Goal: Task Accomplishment & Management: Complete application form

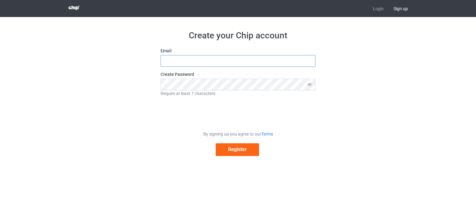
click at [184, 62] on input "text" at bounding box center [237, 61] width 155 height 12
paste input "[EMAIL_ADDRESS][DOMAIN_NAME]"
type input "[EMAIL_ADDRESS][DOMAIN_NAME]"
click at [233, 154] on button "Register" at bounding box center [237, 149] width 43 height 13
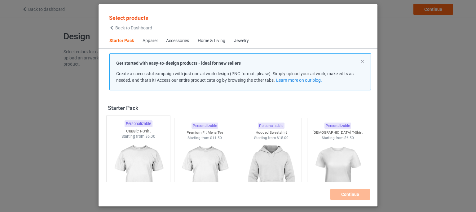
click at [138, 158] on img at bounding box center [138, 175] width 58 height 73
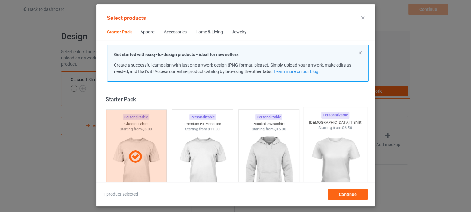
click at [347, 155] on img at bounding box center [335, 167] width 58 height 73
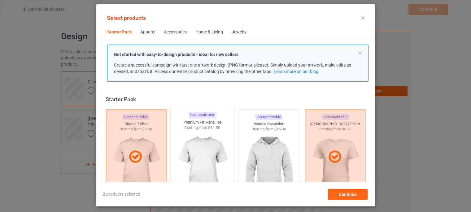
click at [219, 150] on img at bounding box center [202, 167] width 58 height 73
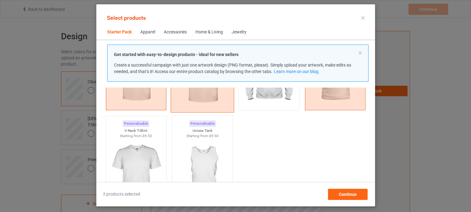
scroll to position [124, 0]
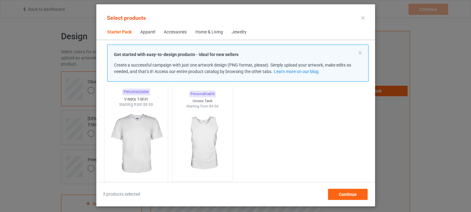
click at [129, 143] on img at bounding box center [136, 143] width 58 height 73
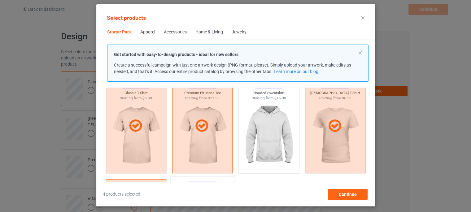
scroll to position [93, 0]
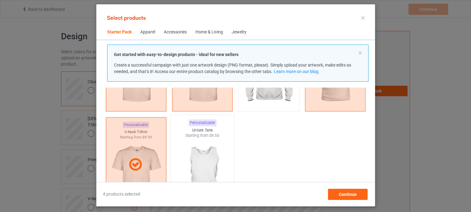
click at [195, 163] on img at bounding box center [202, 174] width 58 height 73
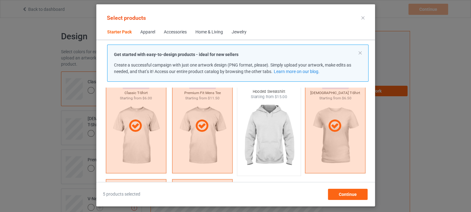
click at [273, 132] on img at bounding box center [269, 136] width 58 height 73
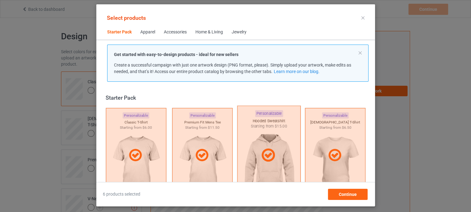
scroll to position [0, 0]
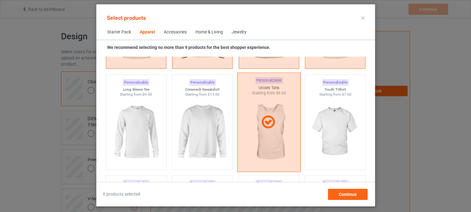
scroll to position [434, 0]
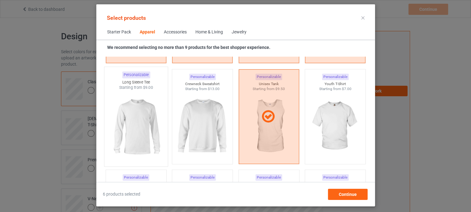
click at [141, 123] on img at bounding box center [136, 126] width 58 height 73
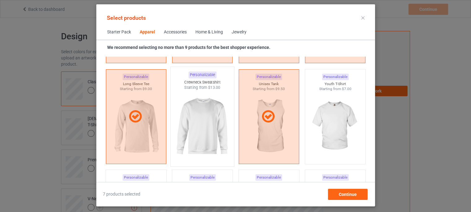
click at [190, 122] on img at bounding box center [202, 126] width 58 height 73
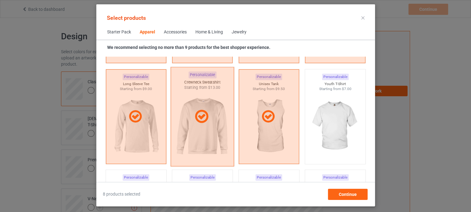
click at [198, 124] on icon at bounding box center [202, 116] width 18 height 15
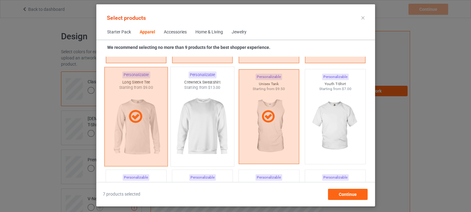
click at [153, 122] on div at bounding box center [135, 116] width 63 height 15
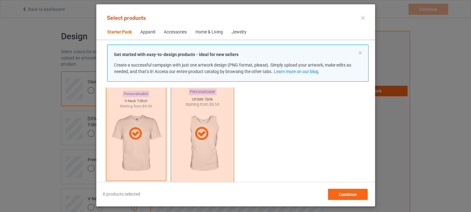
click at [202, 140] on icon at bounding box center [202, 133] width 18 height 15
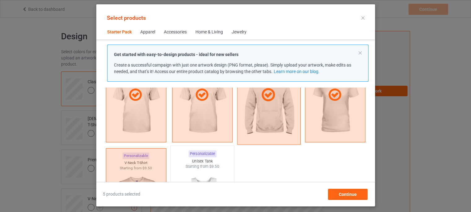
click at [268, 111] on div at bounding box center [268, 94] width 63 height 99
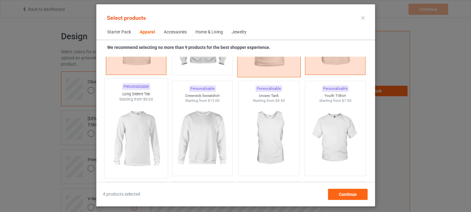
scroll to position [434, 0]
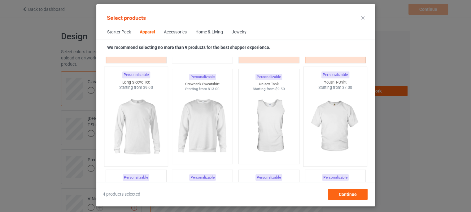
click at [329, 131] on img at bounding box center [335, 126] width 58 height 73
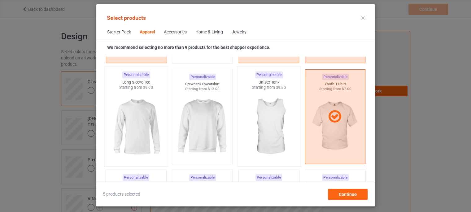
click at [271, 133] on img at bounding box center [269, 126] width 58 height 73
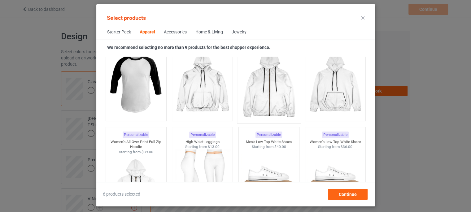
scroll to position [557, 0]
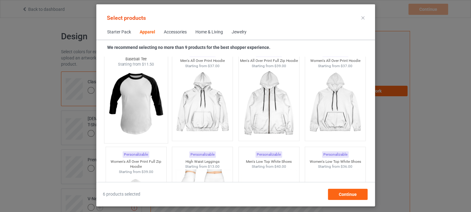
click at [142, 99] on img at bounding box center [136, 103] width 58 height 73
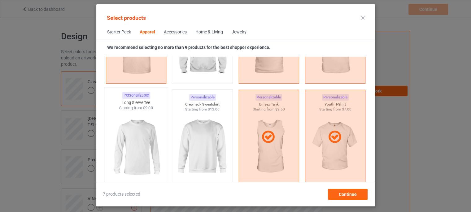
scroll to position [403, 0]
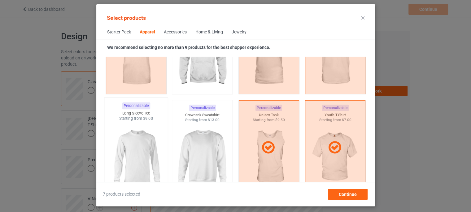
click at [133, 150] on img at bounding box center [136, 157] width 58 height 73
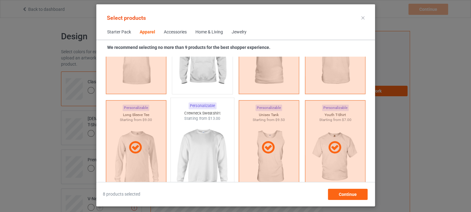
click at [186, 143] on img at bounding box center [202, 157] width 58 height 73
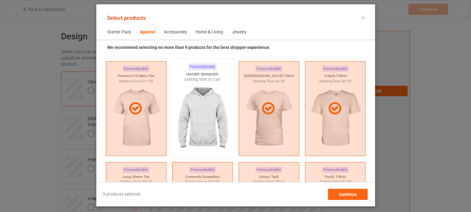
click at [200, 130] on img at bounding box center [202, 118] width 58 height 73
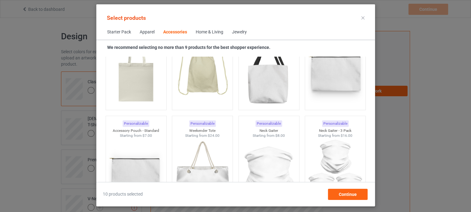
scroll to position [1889, 0]
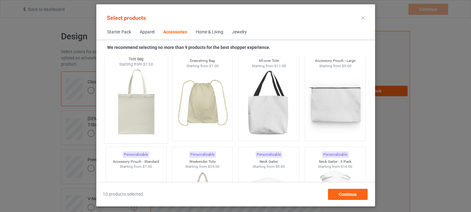
click at [147, 111] on img at bounding box center [136, 103] width 58 height 73
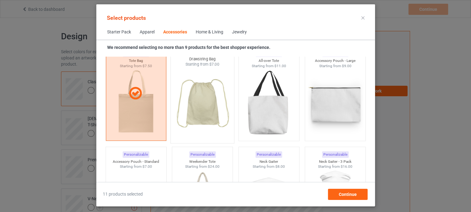
click at [194, 109] on img at bounding box center [202, 103] width 58 height 73
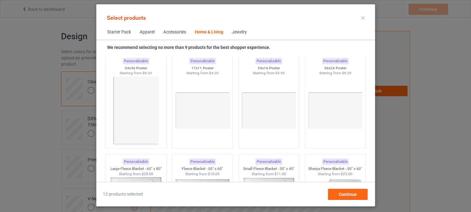
scroll to position [2818, 0]
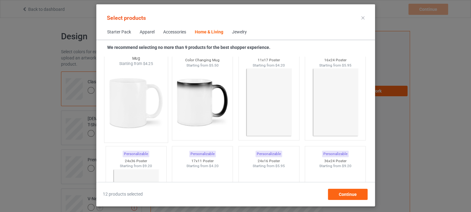
click at [139, 100] on img at bounding box center [136, 103] width 58 height 73
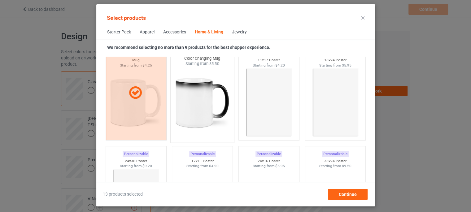
click at [206, 109] on img at bounding box center [202, 103] width 58 height 73
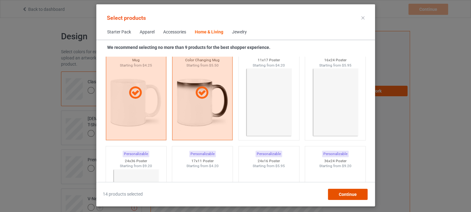
click at [342, 193] on span "Continue" at bounding box center [348, 194] width 18 height 5
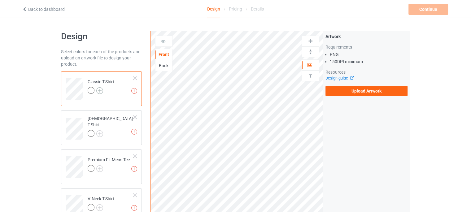
click at [102, 90] on img at bounding box center [99, 90] width 7 height 7
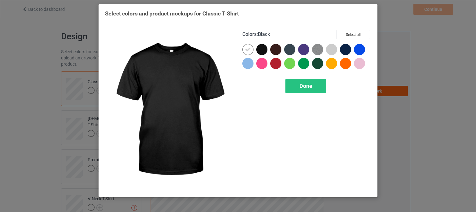
click at [261, 49] on div at bounding box center [261, 49] width 11 height 11
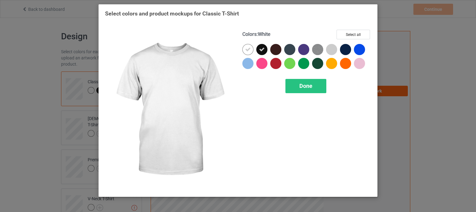
click at [248, 50] on icon at bounding box center [248, 50] width 6 height 6
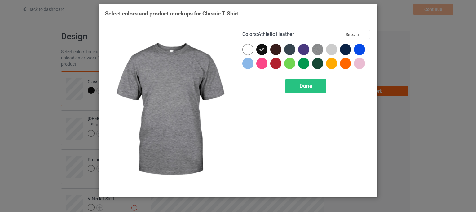
click at [349, 36] on button "Select all" at bounding box center [352, 35] width 33 height 10
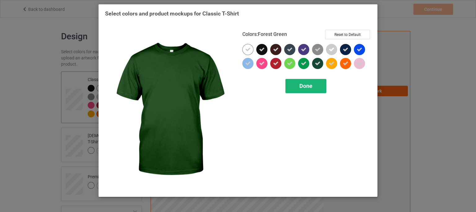
click at [308, 87] on span "Done" at bounding box center [305, 86] width 13 height 7
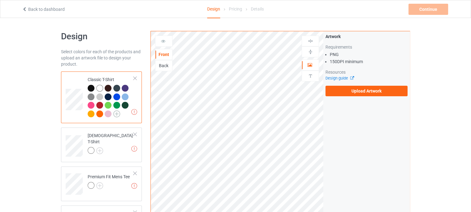
click at [118, 115] on img at bounding box center [116, 114] width 7 height 7
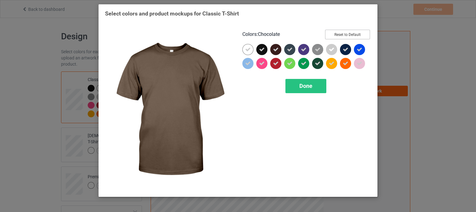
click at [346, 36] on button "Reset to Default" at bounding box center [347, 35] width 45 height 10
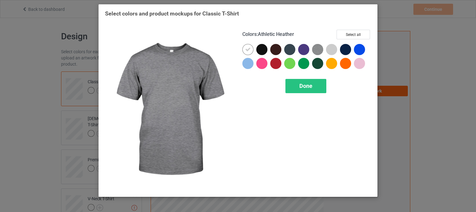
click at [317, 51] on img at bounding box center [317, 49] width 11 height 11
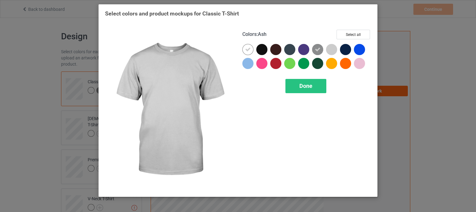
click at [330, 49] on div at bounding box center [331, 49] width 11 height 11
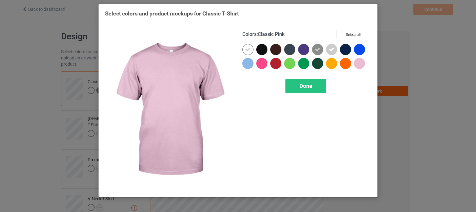
click at [356, 62] on div at bounding box center [359, 63] width 11 height 11
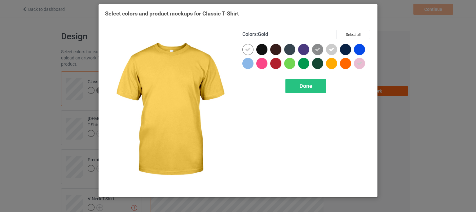
click at [331, 64] on div at bounding box center [331, 63] width 11 height 11
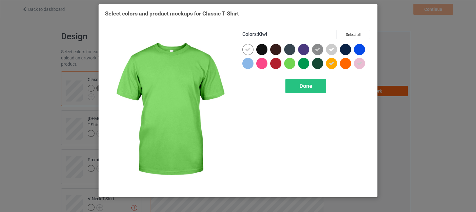
click at [291, 63] on div at bounding box center [289, 63] width 11 height 11
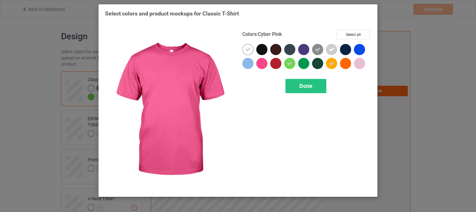
click at [262, 64] on div at bounding box center [261, 63] width 11 height 11
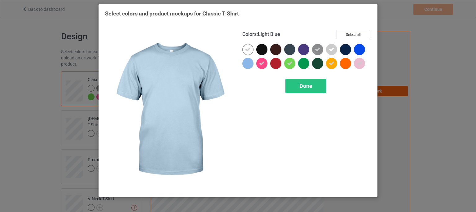
click at [247, 65] on div at bounding box center [247, 63] width 11 height 11
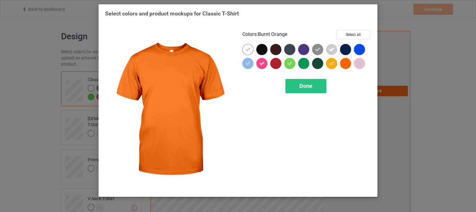
click at [346, 65] on div at bounding box center [345, 63] width 11 height 11
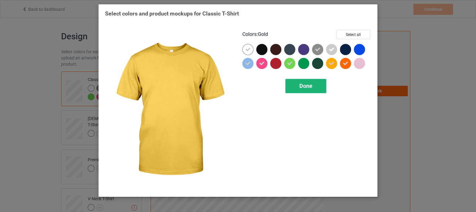
click at [310, 83] on span "Done" at bounding box center [305, 86] width 13 height 7
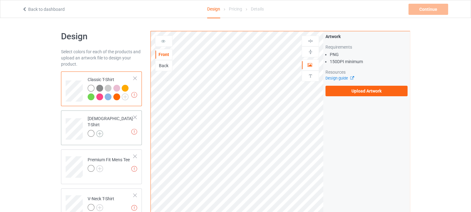
click at [100, 130] on img at bounding box center [99, 133] width 7 height 7
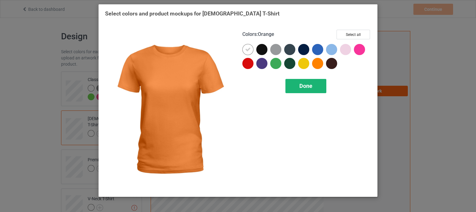
click at [300, 87] on span "Done" at bounding box center [305, 86] width 13 height 7
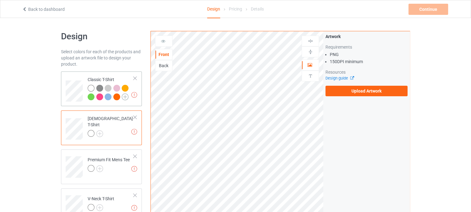
click at [126, 96] on img at bounding box center [125, 97] width 7 height 7
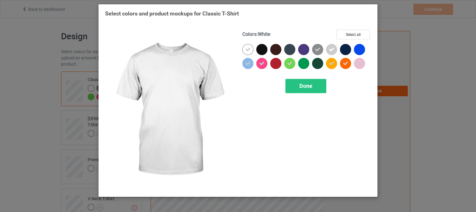
click at [247, 51] on icon at bounding box center [248, 50] width 6 height 6
click at [247, 51] on div at bounding box center [247, 49] width 11 height 11
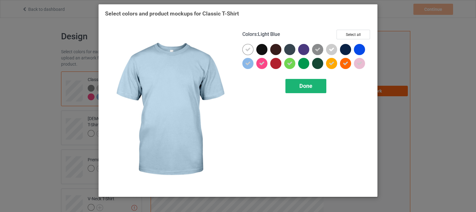
click at [299, 81] on div "Done" at bounding box center [305, 86] width 41 height 14
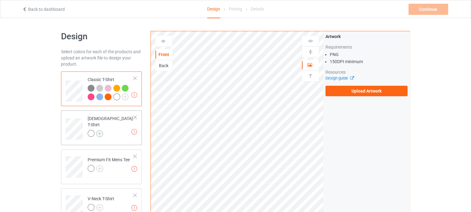
click at [101, 130] on img at bounding box center [99, 133] width 7 height 7
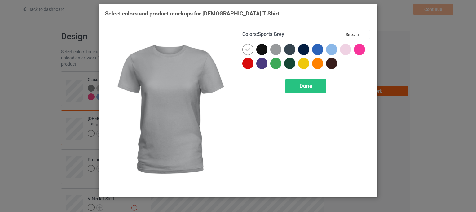
click at [275, 52] on div at bounding box center [275, 49] width 11 height 11
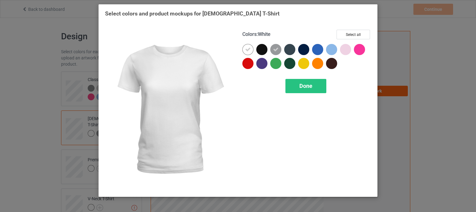
click at [247, 50] on icon at bounding box center [248, 50] width 6 height 6
click at [247, 49] on div at bounding box center [247, 49] width 11 height 11
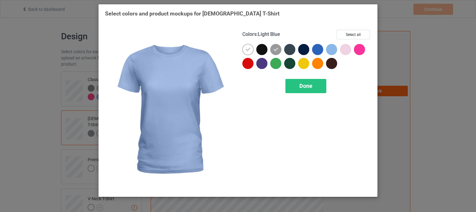
click at [328, 50] on div at bounding box center [331, 49] width 11 height 11
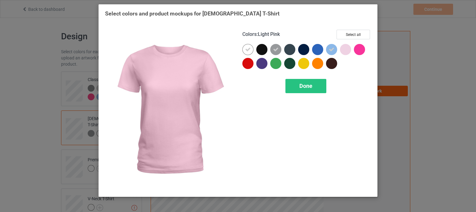
click at [342, 49] on div at bounding box center [345, 49] width 11 height 11
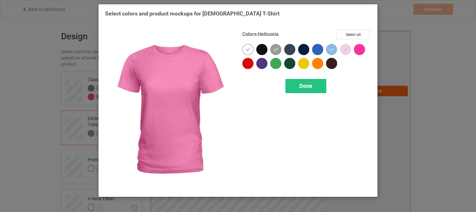
click at [361, 48] on div at bounding box center [359, 49] width 11 height 11
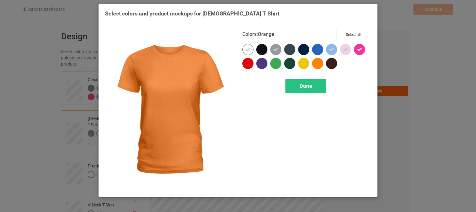
click at [317, 64] on div at bounding box center [317, 63] width 11 height 11
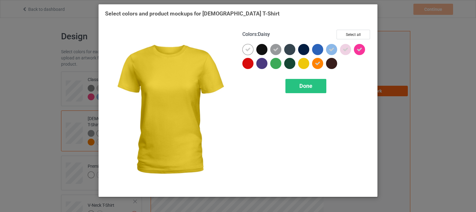
click at [304, 64] on div at bounding box center [303, 63] width 11 height 11
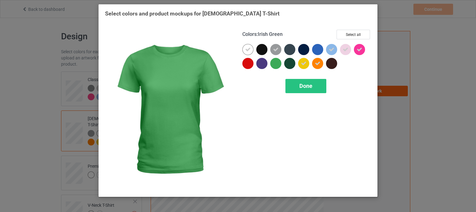
click at [275, 66] on div at bounding box center [275, 63] width 11 height 11
click at [305, 89] on span "Done" at bounding box center [305, 86] width 13 height 7
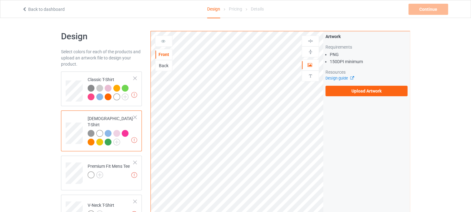
scroll to position [31, 0]
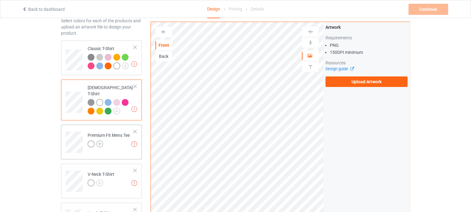
click at [101, 141] on img at bounding box center [99, 144] width 7 height 7
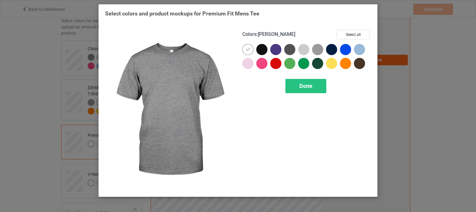
click at [316, 50] on img at bounding box center [317, 49] width 11 height 11
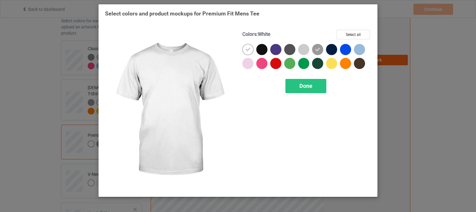
click at [247, 50] on icon at bounding box center [248, 50] width 6 height 6
click at [247, 50] on div at bounding box center [247, 49] width 11 height 11
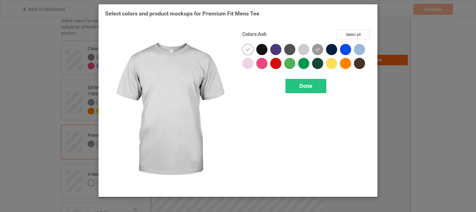
click at [303, 48] on div at bounding box center [303, 49] width 11 height 11
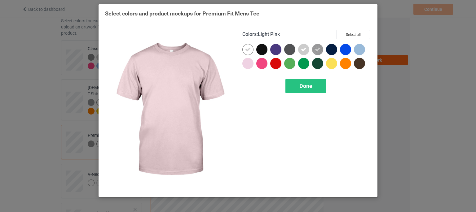
click at [245, 63] on div at bounding box center [247, 63] width 11 height 11
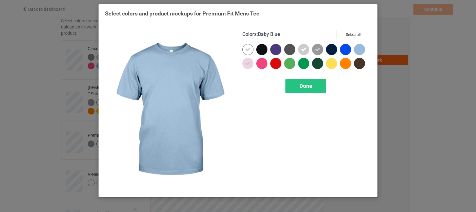
click at [361, 48] on div at bounding box center [359, 49] width 11 height 11
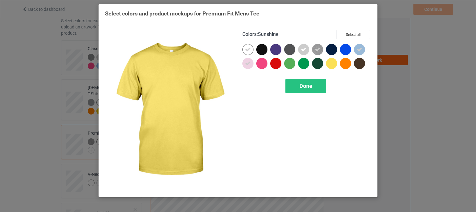
click at [331, 62] on div at bounding box center [331, 63] width 11 height 11
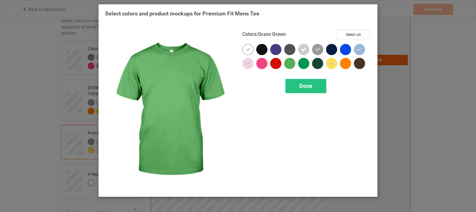
click at [291, 66] on div at bounding box center [289, 63] width 11 height 11
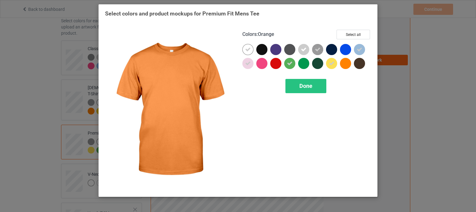
click at [344, 62] on div at bounding box center [345, 63] width 11 height 11
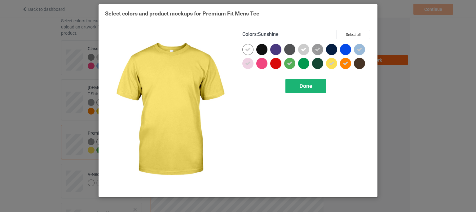
click at [318, 83] on div "Done" at bounding box center [305, 86] width 41 height 14
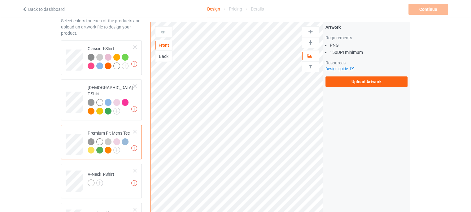
scroll to position [93, 0]
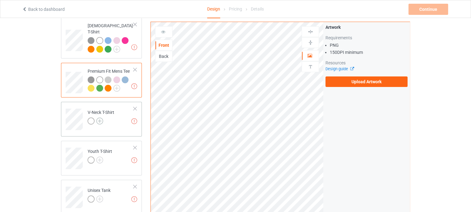
click at [102, 118] on img at bounding box center [99, 121] width 7 height 7
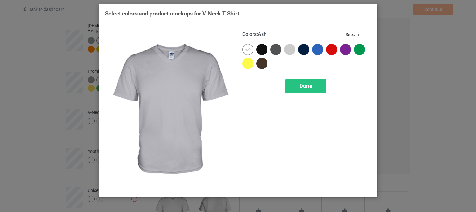
click at [291, 51] on div at bounding box center [289, 49] width 11 height 11
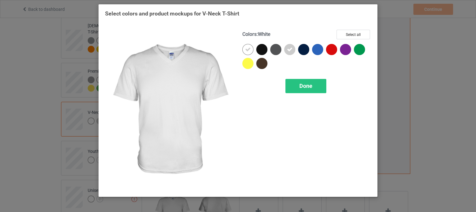
click at [245, 50] on icon at bounding box center [248, 50] width 6 height 6
click at [249, 50] on div at bounding box center [247, 49] width 11 height 11
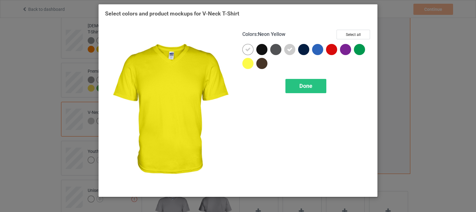
click at [247, 64] on div at bounding box center [247, 63] width 11 height 11
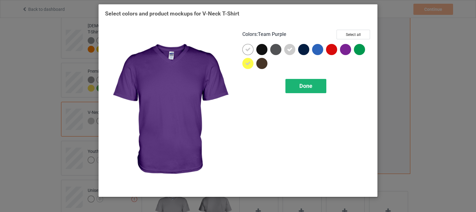
click at [295, 87] on div "Done" at bounding box center [305, 86] width 41 height 14
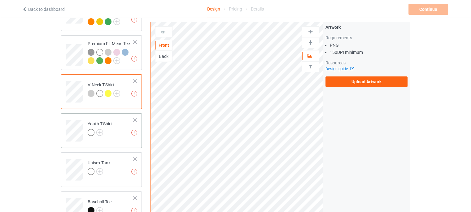
scroll to position [124, 0]
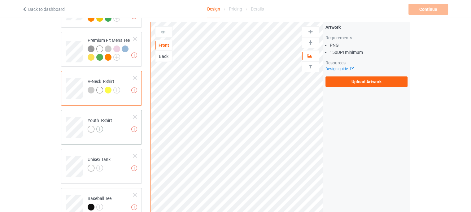
click at [102, 126] on img at bounding box center [99, 129] width 7 height 7
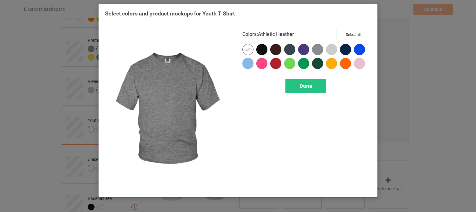
click at [321, 48] on img at bounding box center [317, 49] width 11 height 11
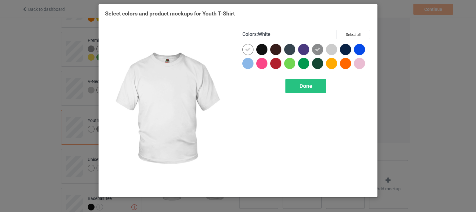
click at [247, 50] on icon at bounding box center [248, 50] width 6 height 6
click at [247, 50] on div at bounding box center [247, 49] width 11 height 11
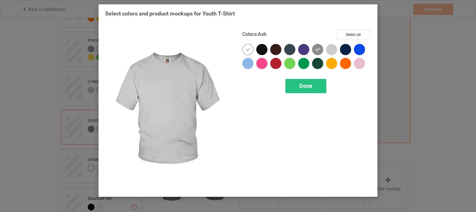
click at [330, 49] on div at bounding box center [331, 49] width 11 height 11
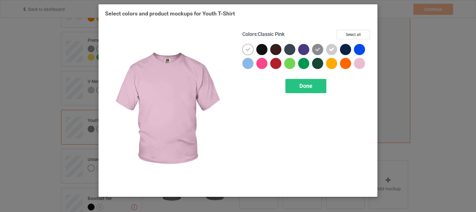
click at [360, 63] on div at bounding box center [359, 63] width 11 height 11
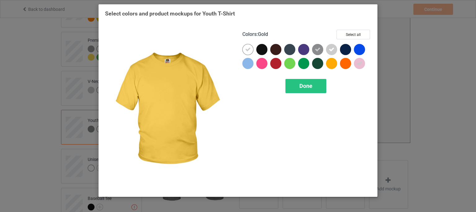
click at [333, 64] on div at bounding box center [331, 63] width 11 height 11
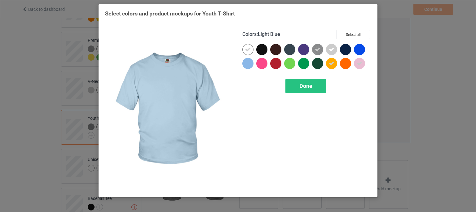
click at [245, 65] on div at bounding box center [247, 63] width 11 height 11
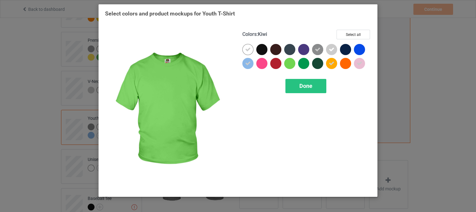
click at [291, 64] on div at bounding box center [289, 63] width 11 height 11
click at [299, 86] on span "Done" at bounding box center [305, 86] width 13 height 7
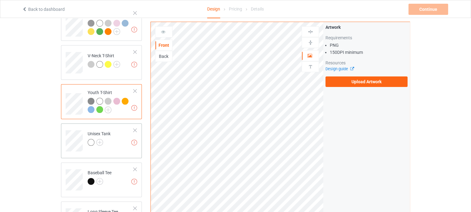
scroll to position [155, 0]
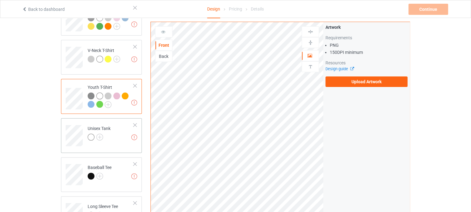
click at [100, 126] on div "Unisex Tank" at bounding box center [99, 132] width 23 height 15
click at [100, 134] on img at bounding box center [99, 137] width 7 height 7
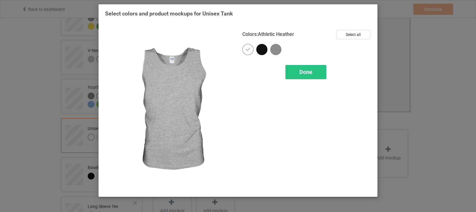
click at [277, 49] on img at bounding box center [275, 49] width 11 height 11
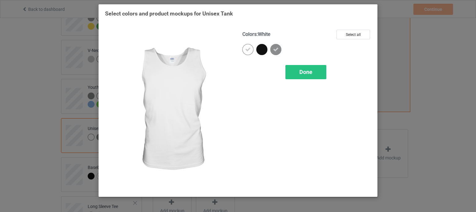
click at [251, 49] on div at bounding box center [247, 49] width 11 height 11
click at [250, 49] on div at bounding box center [247, 49] width 11 height 11
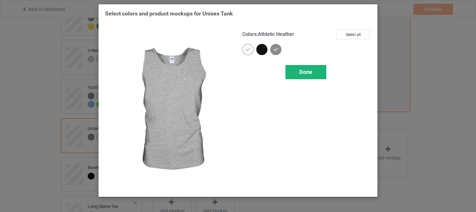
click at [304, 72] on span "Done" at bounding box center [305, 72] width 13 height 7
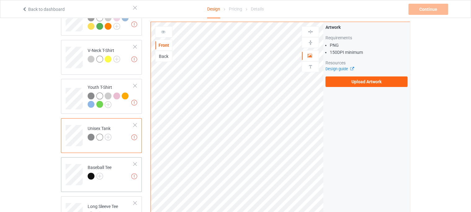
scroll to position [217, 0]
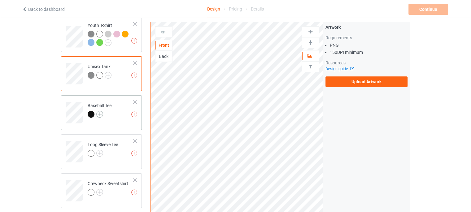
click at [103, 111] on img at bounding box center [99, 114] width 7 height 7
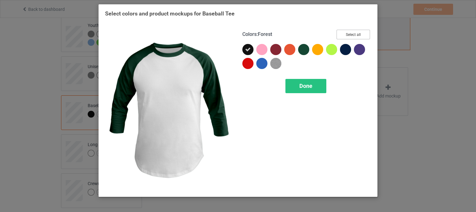
click at [349, 34] on button "Select all" at bounding box center [352, 35] width 33 height 10
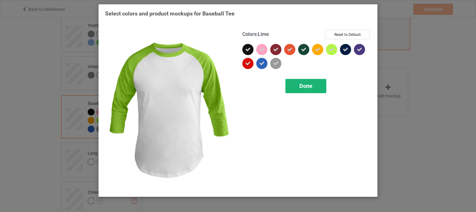
click at [307, 83] on span "Done" at bounding box center [305, 86] width 13 height 7
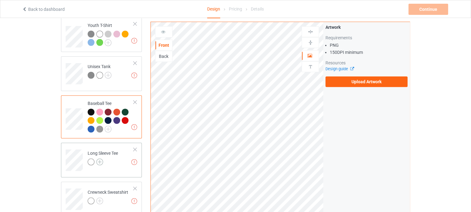
click at [101, 159] on img at bounding box center [99, 162] width 7 height 7
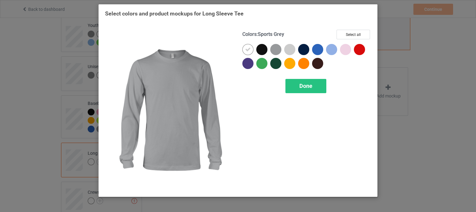
click at [274, 51] on div at bounding box center [275, 49] width 11 height 11
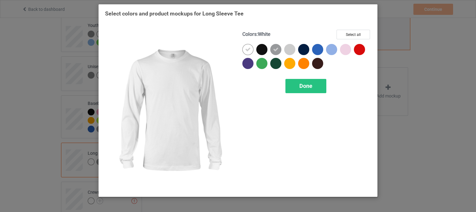
click at [249, 49] on icon at bounding box center [248, 50] width 6 height 6
click at [249, 49] on div at bounding box center [247, 49] width 11 height 11
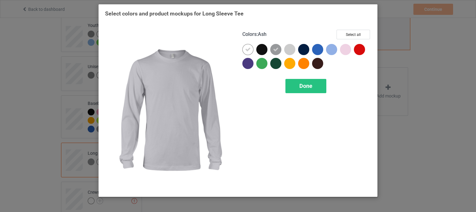
click at [296, 51] on div at bounding box center [291, 51] width 14 height 14
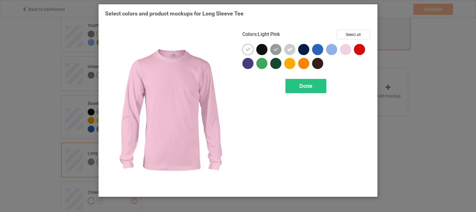
click at [346, 47] on div at bounding box center [345, 49] width 11 height 11
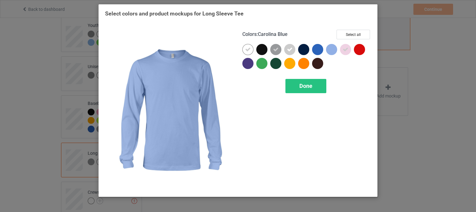
click at [329, 50] on div at bounding box center [331, 49] width 11 height 11
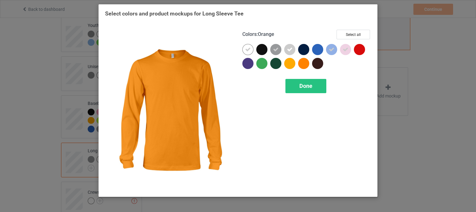
click at [302, 64] on div at bounding box center [303, 63] width 11 height 11
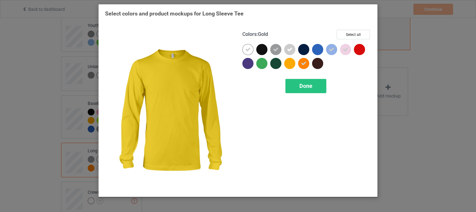
click at [293, 63] on div at bounding box center [289, 63] width 11 height 11
click at [299, 84] on div "Done" at bounding box center [305, 86] width 41 height 14
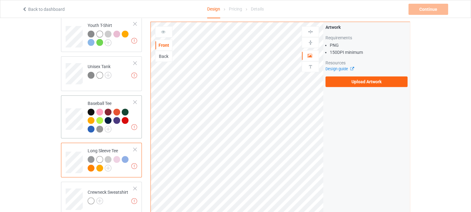
scroll to position [279, 0]
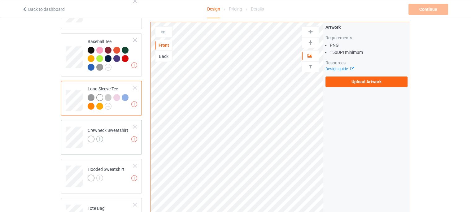
click at [100, 136] on img at bounding box center [99, 139] width 7 height 7
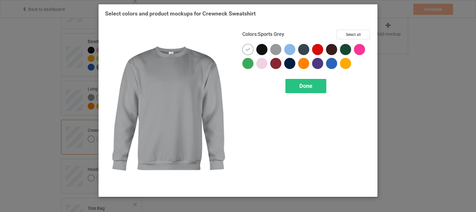
click at [275, 49] on div at bounding box center [275, 49] width 11 height 11
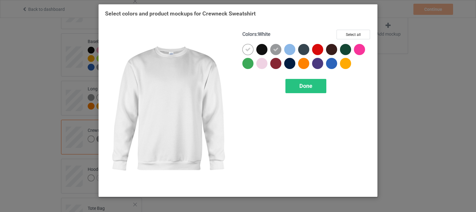
click at [250, 49] on icon at bounding box center [248, 50] width 6 height 6
click at [250, 50] on div at bounding box center [247, 49] width 11 height 11
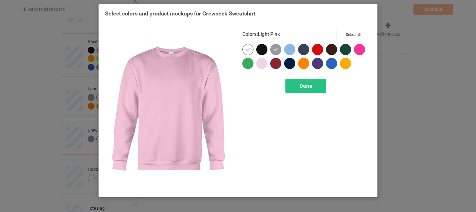
click at [262, 62] on div at bounding box center [261, 63] width 11 height 11
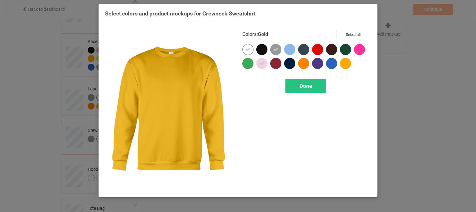
click at [343, 63] on div at bounding box center [345, 63] width 11 height 11
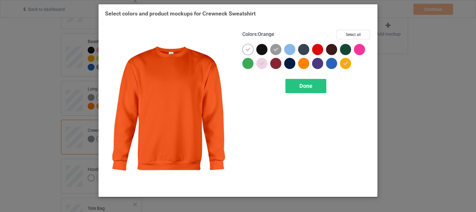
click at [305, 63] on div at bounding box center [303, 63] width 11 height 11
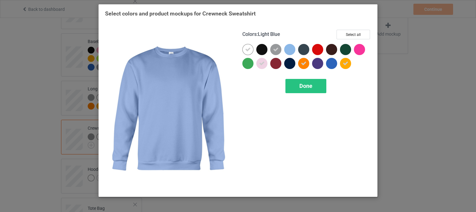
click at [291, 49] on div at bounding box center [289, 49] width 11 height 11
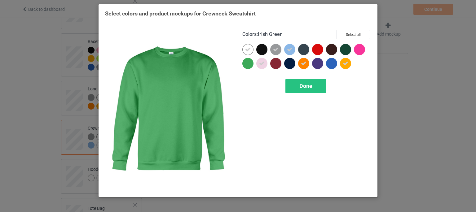
click at [246, 62] on div at bounding box center [247, 63] width 11 height 11
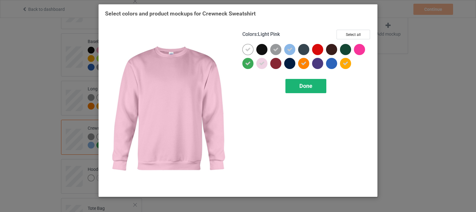
click at [300, 86] on span "Done" at bounding box center [305, 86] width 13 height 7
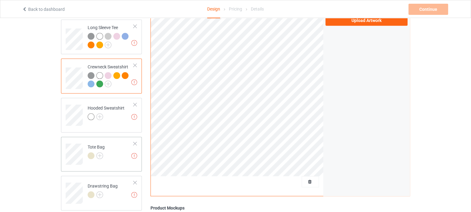
scroll to position [372, 0]
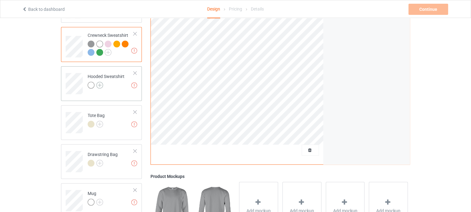
click at [100, 82] on img at bounding box center [99, 85] width 7 height 7
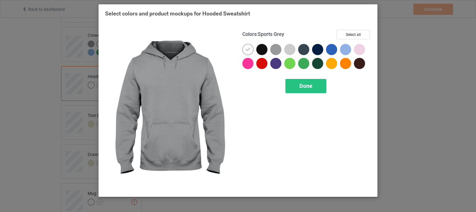
click at [274, 48] on div at bounding box center [275, 49] width 11 height 11
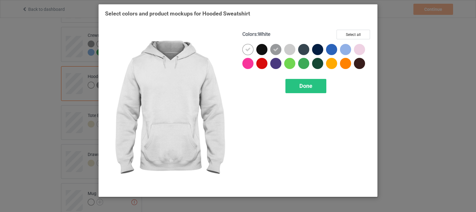
click at [251, 50] on div at bounding box center [247, 49] width 11 height 11
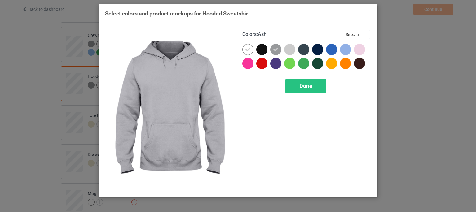
click at [291, 47] on div at bounding box center [289, 49] width 11 height 11
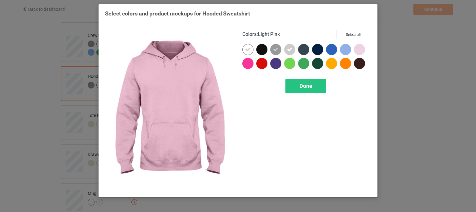
click at [366, 52] on div at bounding box center [361, 51] width 14 height 14
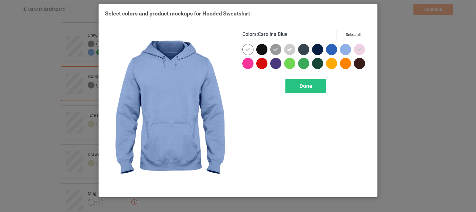
click at [344, 51] on div at bounding box center [345, 49] width 11 height 11
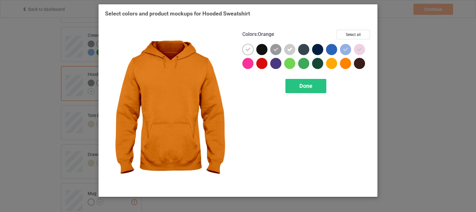
drag, startPoint x: 344, startPoint y: 63, endPoint x: 338, endPoint y: 62, distance: 6.0
click at [343, 63] on div at bounding box center [345, 63] width 11 height 11
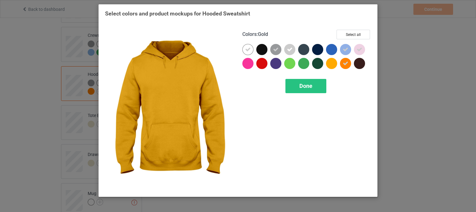
click at [333, 62] on div at bounding box center [331, 63] width 11 height 11
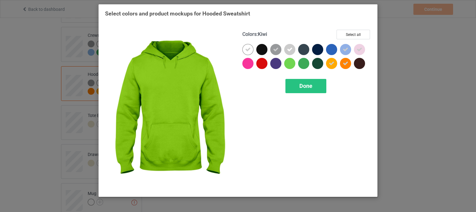
click at [296, 65] on div at bounding box center [291, 65] width 14 height 14
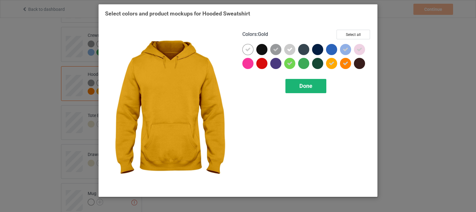
click at [304, 90] on div "Done" at bounding box center [305, 86] width 41 height 14
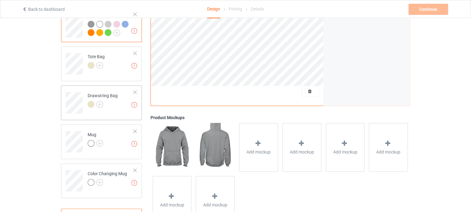
scroll to position [434, 0]
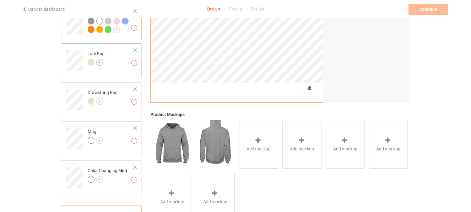
click at [100, 59] on img at bounding box center [99, 62] width 7 height 7
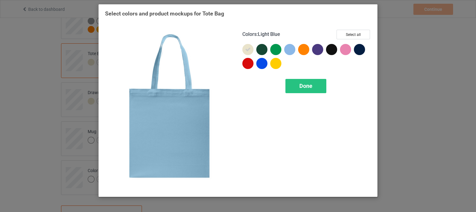
click at [291, 51] on div at bounding box center [289, 49] width 11 height 11
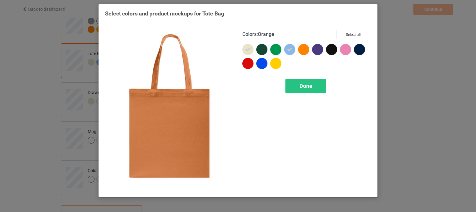
click at [304, 52] on div at bounding box center [303, 49] width 11 height 11
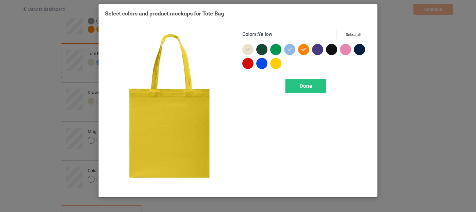
click at [275, 63] on div at bounding box center [275, 63] width 11 height 11
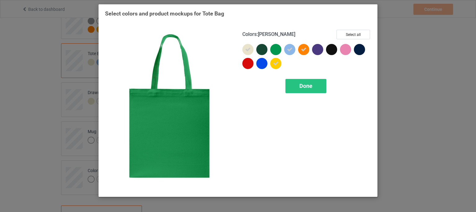
click at [273, 50] on div at bounding box center [275, 49] width 11 height 11
click at [276, 50] on icon at bounding box center [276, 50] width 6 height 6
click at [308, 83] on span "Done" at bounding box center [305, 86] width 13 height 7
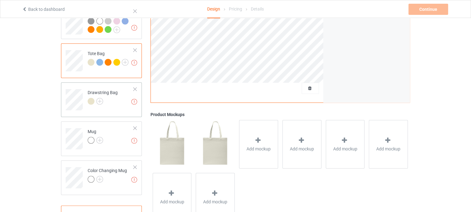
click at [105, 98] on div at bounding box center [103, 102] width 30 height 9
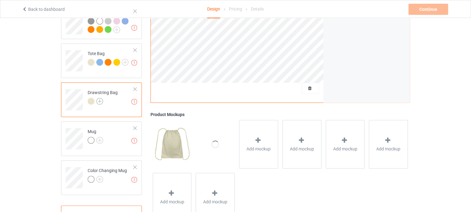
click at [101, 98] on img at bounding box center [99, 101] width 7 height 7
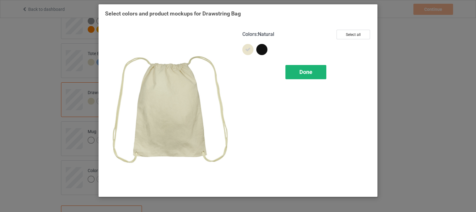
click at [319, 70] on div "Done" at bounding box center [305, 72] width 41 height 14
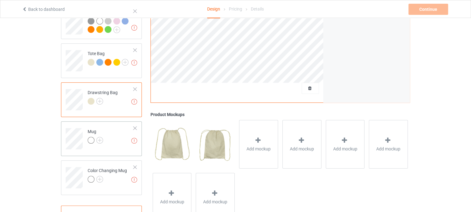
click at [103, 130] on td "Missing artworks Mug" at bounding box center [110, 137] width 53 height 26
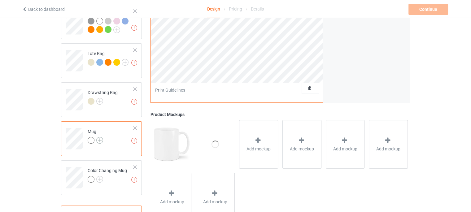
click at [99, 137] on img at bounding box center [99, 140] width 7 height 7
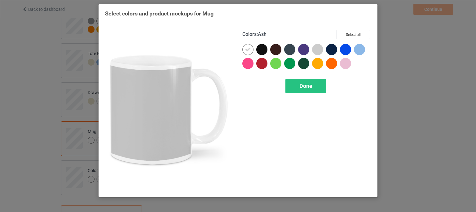
click at [317, 49] on div at bounding box center [317, 49] width 11 height 11
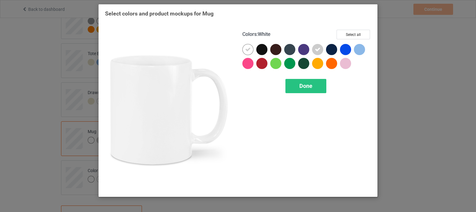
click at [246, 50] on icon at bounding box center [248, 50] width 6 height 6
click at [246, 50] on div at bounding box center [247, 49] width 11 height 11
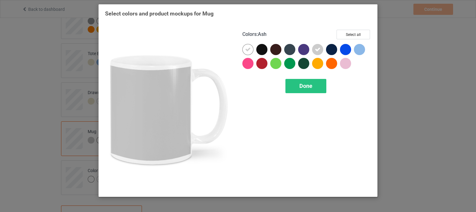
click at [316, 50] on icon at bounding box center [318, 50] width 6 height 6
click at [316, 49] on div at bounding box center [317, 49] width 11 height 11
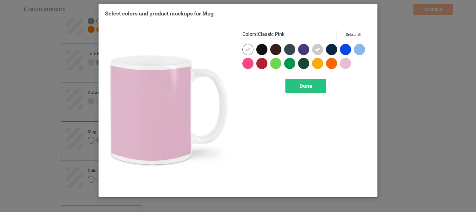
click at [349, 63] on div at bounding box center [345, 63] width 11 height 11
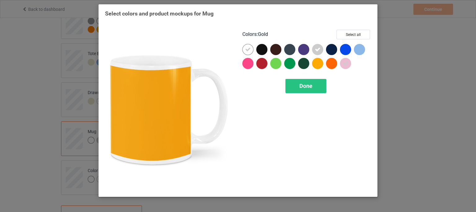
click at [317, 64] on div at bounding box center [317, 63] width 11 height 11
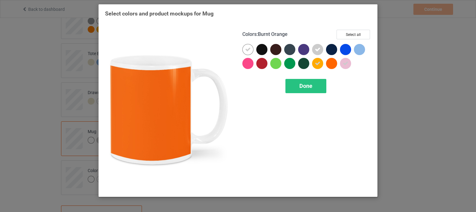
click at [330, 63] on div at bounding box center [331, 63] width 11 height 11
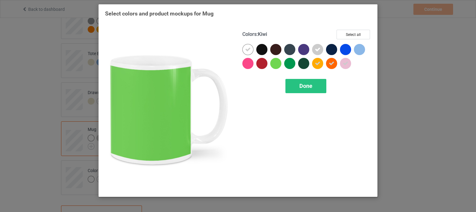
click at [279, 62] on div at bounding box center [275, 63] width 11 height 11
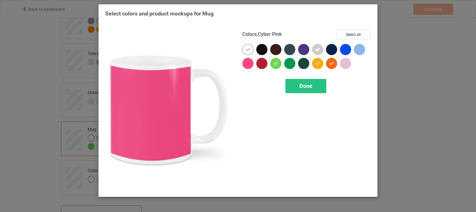
click at [248, 66] on div at bounding box center [247, 63] width 11 height 11
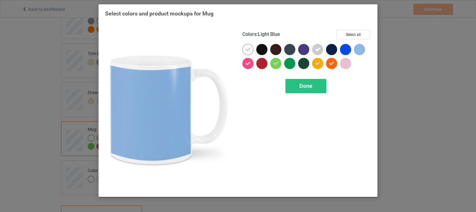
click at [354, 49] on div at bounding box center [359, 49] width 11 height 11
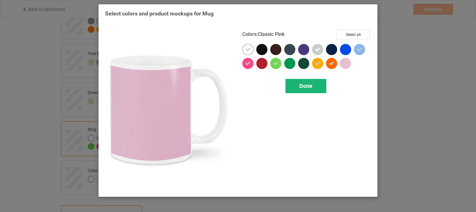
click at [315, 86] on div "Done" at bounding box center [305, 86] width 41 height 14
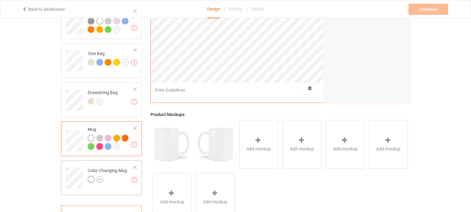
click at [100, 176] on img at bounding box center [99, 179] width 7 height 7
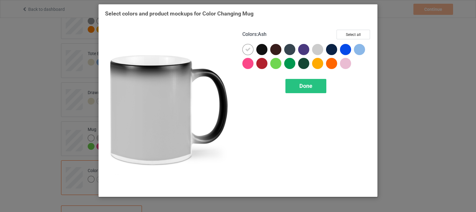
click at [317, 50] on div at bounding box center [317, 49] width 11 height 11
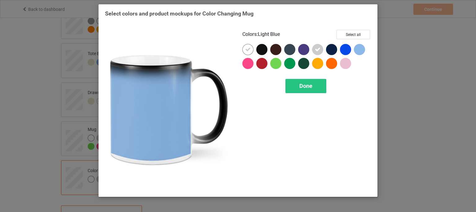
click at [357, 50] on div at bounding box center [359, 49] width 11 height 11
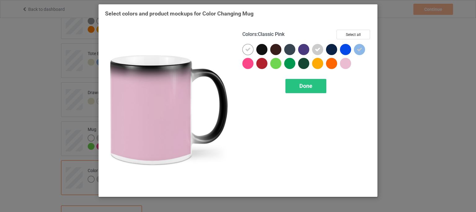
click at [342, 64] on div at bounding box center [345, 63] width 11 height 11
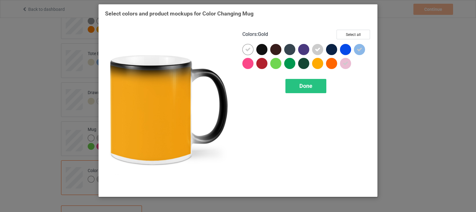
click at [315, 64] on div at bounding box center [317, 63] width 11 height 11
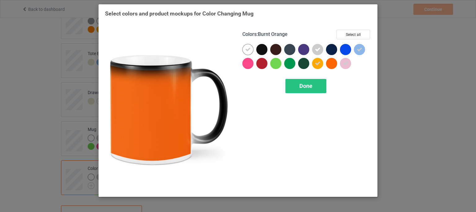
click at [331, 63] on div at bounding box center [331, 63] width 11 height 11
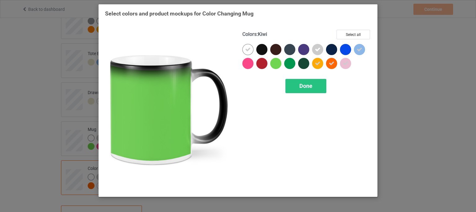
click at [274, 64] on div at bounding box center [275, 63] width 11 height 11
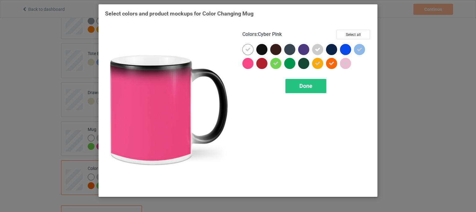
click at [248, 65] on div at bounding box center [247, 63] width 11 height 11
click at [303, 84] on span "Done" at bounding box center [305, 86] width 13 height 7
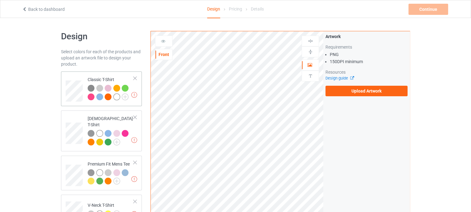
click at [105, 78] on div "Classic T-Shirt" at bounding box center [111, 87] width 46 height 23
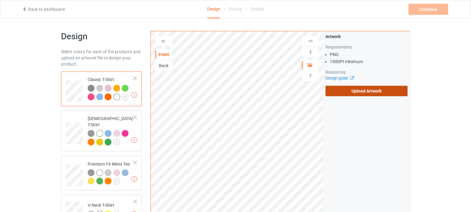
click at [375, 88] on label "Upload Artwork" at bounding box center [367, 91] width 82 height 11
click at [0, 0] on input "Upload Artwork" at bounding box center [0, 0] width 0 height 0
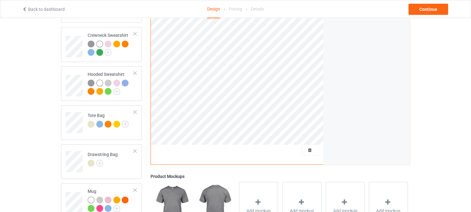
scroll to position [452, 0]
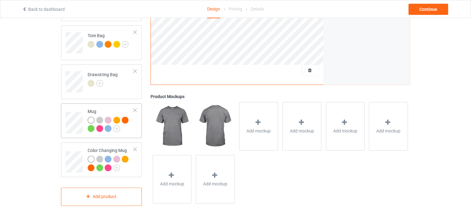
click at [115, 106] on td "Mug" at bounding box center [110, 121] width 53 height 30
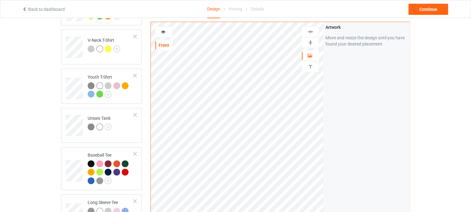
scroll to position [142, 0]
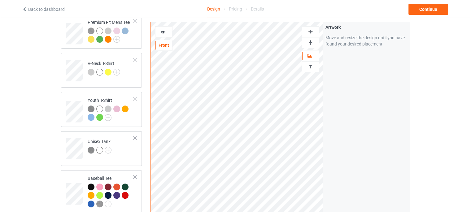
click at [312, 42] on img at bounding box center [311, 43] width 6 height 6
click at [439, 7] on div "Continue" at bounding box center [429, 9] width 40 height 11
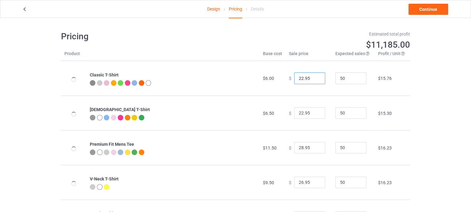
click at [297, 80] on input "22.95" at bounding box center [309, 78] width 31 height 12
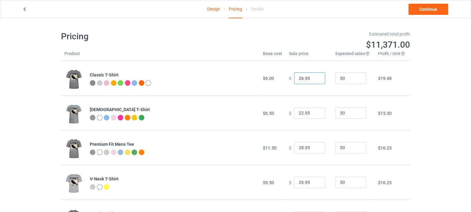
type input "26.95"
click at [297, 112] on input "22.95" at bounding box center [309, 113] width 31 height 12
type input "26.95"
click at [298, 149] on input "28.95" at bounding box center [309, 148] width 31 height 12
drag, startPoint x: 299, startPoint y: 148, endPoint x: 290, endPoint y: 147, distance: 9.7
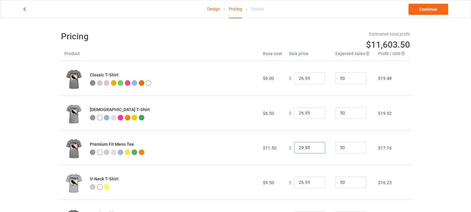
click at [290, 147] on div "$ 29.95" at bounding box center [309, 148] width 40 height 12
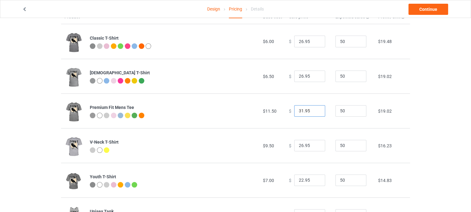
scroll to position [62, 0]
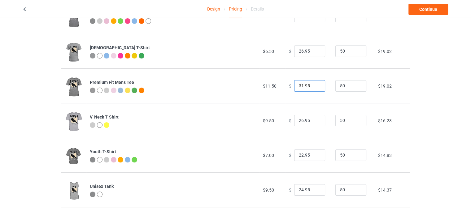
type input "31.95"
drag, startPoint x: 300, startPoint y: 122, endPoint x: 289, endPoint y: 121, distance: 11.2
click at [289, 121] on div "$ 26.95" at bounding box center [309, 121] width 40 height 12
type input "30.95"
drag, startPoint x: 300, startPoint y: 156, endPoint x: 292, endPoint y: 155, distance: 7.8
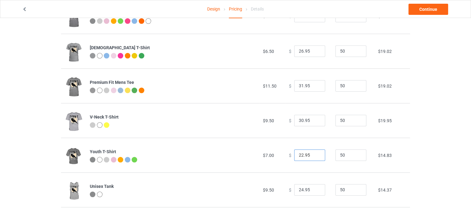
click at [294, 155] on input "22.95" at bounding box center [309, 156] width 31 height 12
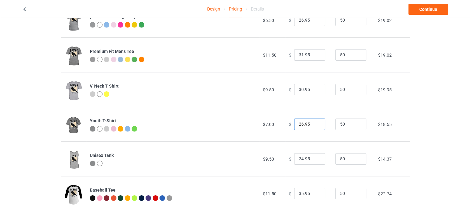
type input "26.95"
click at [298, 160] on input "24.95" at bounding box center [309, 159] width 31 height 12
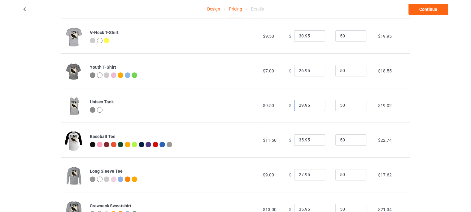
scroll to position [155, 0]
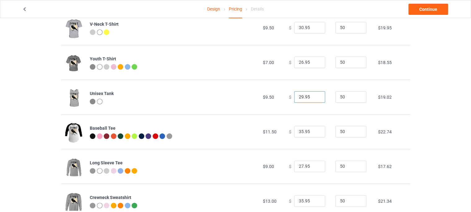
type input "29.95"
click at [298, 166] on input "27.95" at bounding box center [309, 167] width 31 height 12
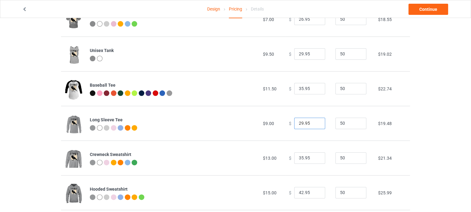
scroll to position [217, 0]
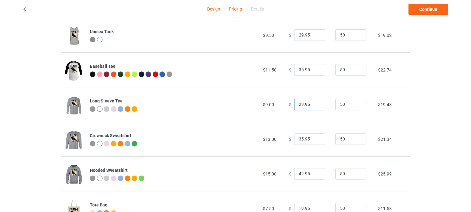
type input "29.95"
click at [299, 142] on input "35.95" at bounding box center [309, 139] width 31 height 12
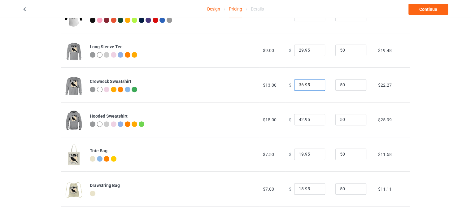
scroll to position [279, 0]
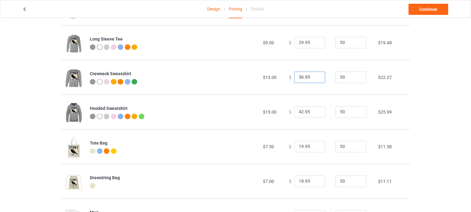
type input "36.95"
drag, startPoint x: 300, startPoint y: 147, endPoint x: 295, endPoint y: 146, distance: 5.7
click at [295, 146] on input "19.95" at bounding box center [309, 147] width 31 height 12
drag, startPoint x: 300, startPoint y: 146, endPoint x: 296, endPoint y: 145, distance: 3.8
click at [296, 145] on input "24.95" at bounding box center [309, 147] width 31 height 12
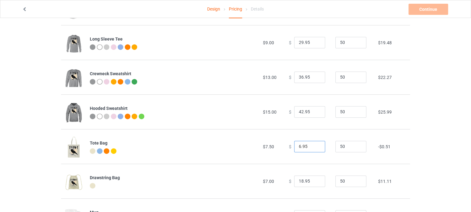
click at [296, 147] on input "6.95" at bounding box center [309, 147] width 31 height 12
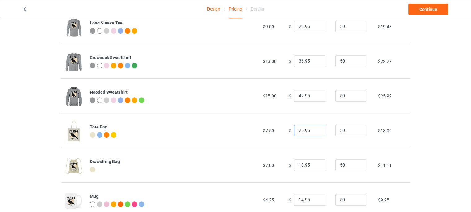
scroll to position [310, 0]
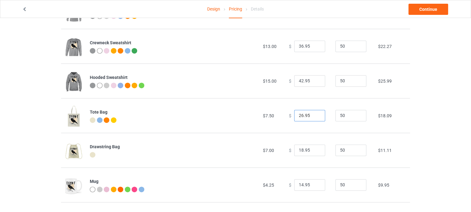
type input "26.95"
drag, startPoint x: 300, startPoint y: 151, endPoint x: 296, endPoint y: 150, distance: 4.4
click at [297, 150] on input "18.95" at bounding box center [309, 151] width 31 height 12
click at [294, 150] on input "18.95" at bounding box center [309, 151] width 31 height 12
click at [296, 150] on input "18.95" at bounding box center [309, 151] width 31 height 12
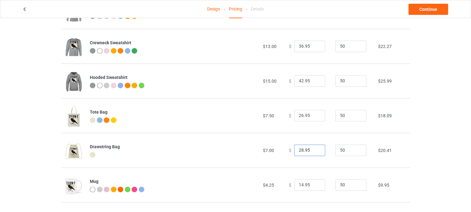
click at [298, 150] on input "28.95" at bounding box center [309, 151] width 31 height 12
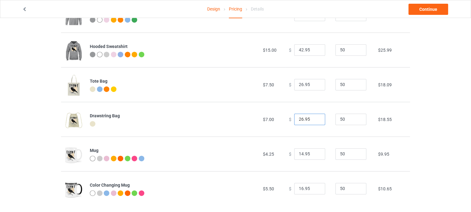
scroll to position [347, 0]
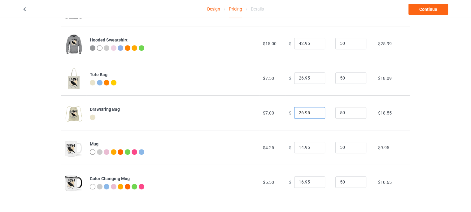
type input "26.95"
click at [296, 149] on input "14.95" at bounding box center [309, 148] width 31 height 12
type input "24.95"
click at [296, 181] on input "16.95" at bounding box center [309, 183] width 31 height 12
type input "26.95"
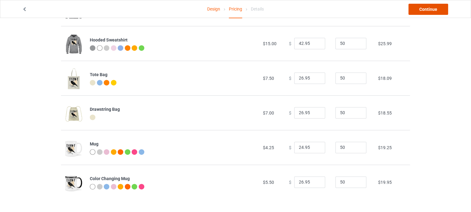
click at [422, 8] on link "Continue" at bounding box center [429, 9] width 40 height 11
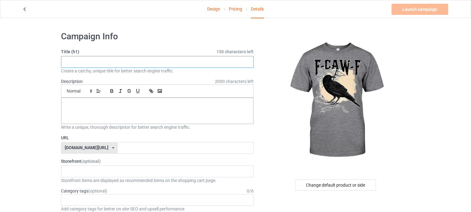
click at [152, 63] on input "text" at bounding box center [157, 62] width 193 height 12
paste input "LIMITED EDITION"
type input "LIMITED EDITION"
click at [130, 112] on div at bounding box center [157, 111] width 192 height 26
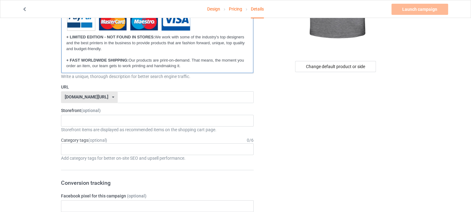
scroll to position [124, 0]
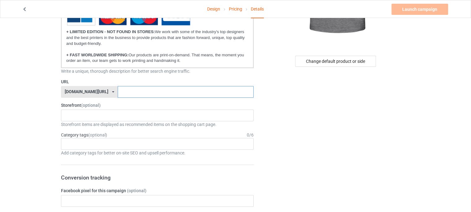
click at [123, 92] on input "text" at bounding box center [186, 92] width 136 height 12
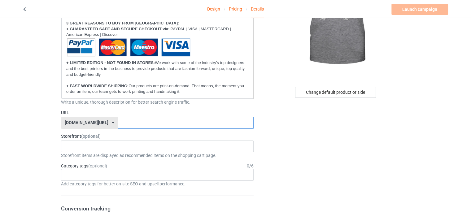
scroll to position [31, 0]
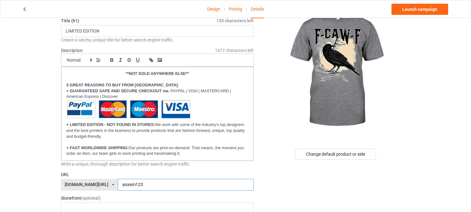
type input "aoxam123"
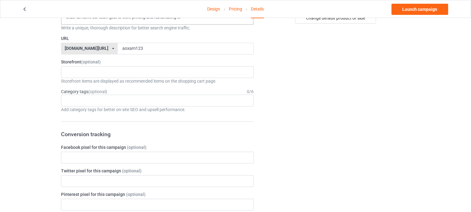
scroll to position [186, 0]
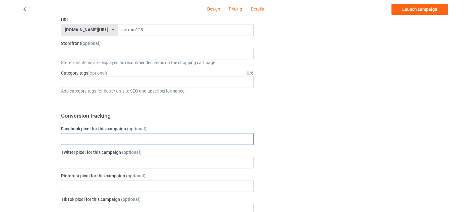
click at [121, 138] on input "text" at bounding box center [157, 139] width 193 height 12
paste input "702714978399937"
type input "702714978399937"
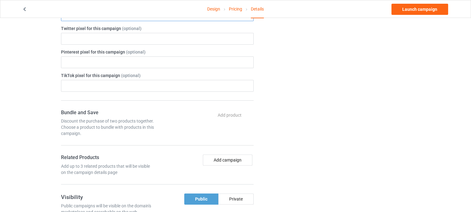
scroll to position [217, 0]
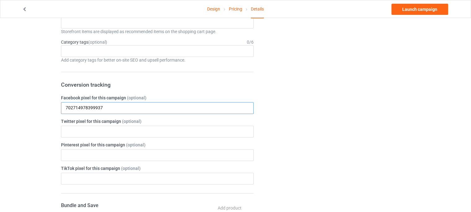
drag, startPoint x: 103, startPoint y: 104, endPoint x: 3, endPoint y: 108, distance: 100.4
click at [3, 108] on div "Design Pricing Details Launch campaign Campaign Info Title (h1) 135 characters …" at bounding box center [235, 156] width 471 height 710
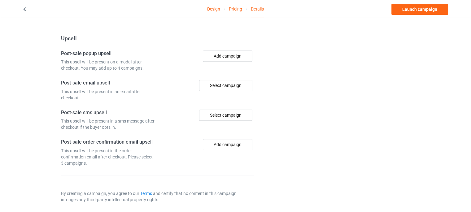
scroll to position [514, 0]
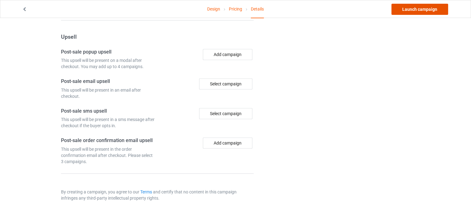
click at [427, 11] on link "Launch campaign" at bounding box center [419, 9] width 57 height 11
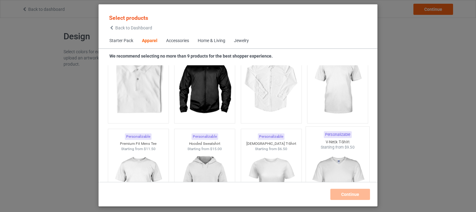
scroll to position [262, 0]
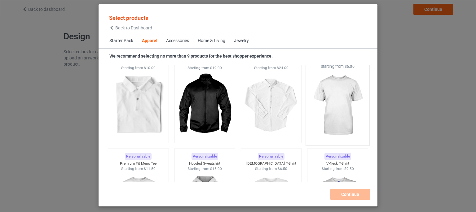
click at [336, 117] on img at bounding box center [337, 105] width 58 height 73
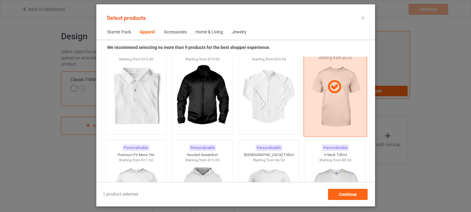
click at [337, 116] on div at bounding box center [335, 86] width 63 height 99
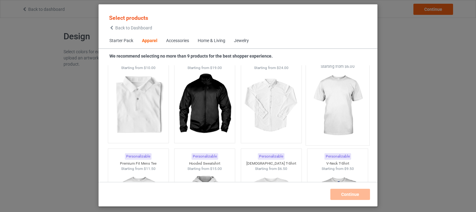
click at [337, 116] on img at bounding box center [337, 105] width 58 height 73
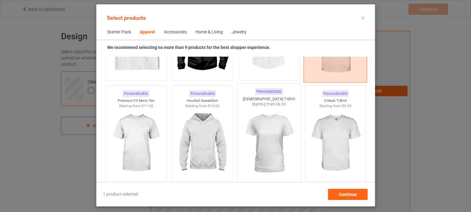
scroll to position [324, 0]
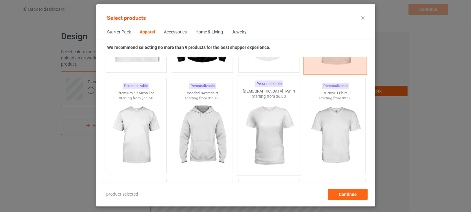
click at [268, 127] on img at bounding box center [269, 135] width 58 height 73
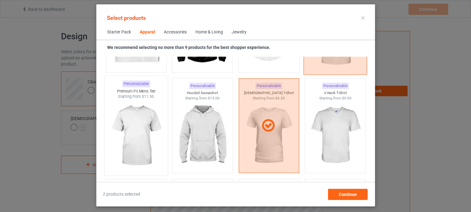
click at [138, 121] on img at bounding box center [136, 135] width 58 height 73
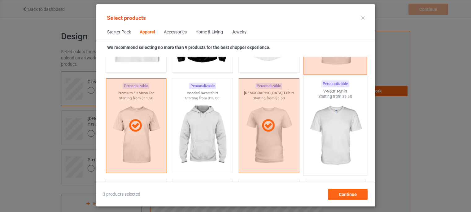
click at [336, 130] on img at bounding box center [335, 135] width 58 height 73
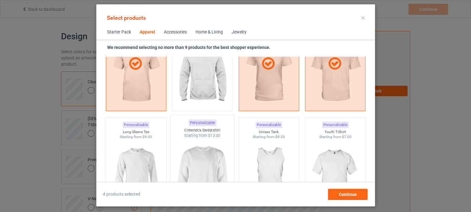
scroll to position [417, 0]
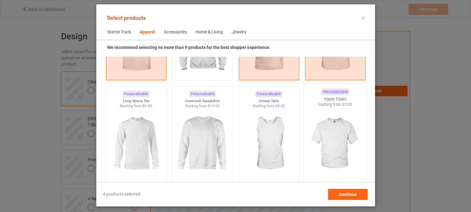
click at [332, 136] on img at bounding box center [335, 143] width 58 height 73
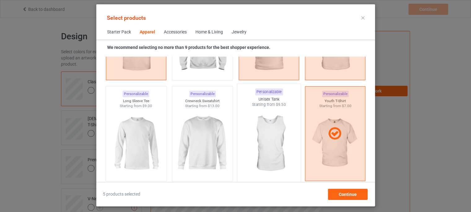
click at [269, 139] on img at bounding box center [269, 143] width 58 height 73
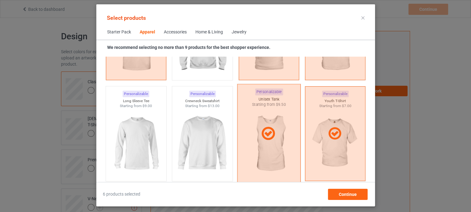
scroll to position [509, 0]
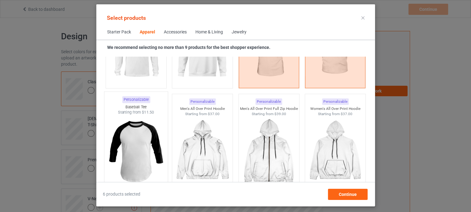
click at [129, 156] on img at bounding box center [136, 151] width 58 height 73
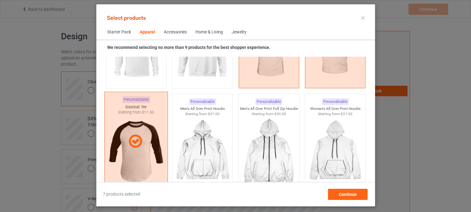
scroll to position [448, 0]
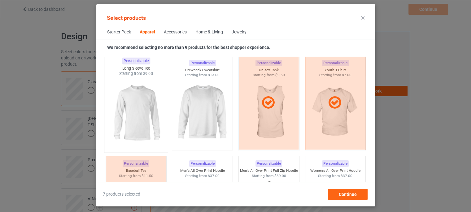
click at [134, 120] on img at bounding box center [136, 112] width 58 height 73
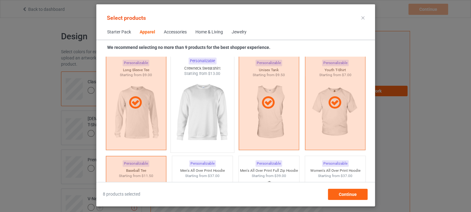
click at [189, 110] on img at bounding box center [202, 112] width 58 height 73
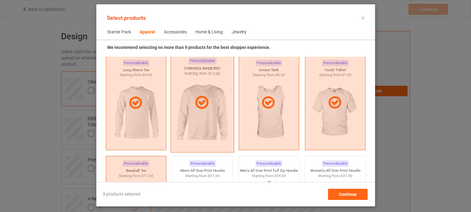
scroll to position [355, 0]
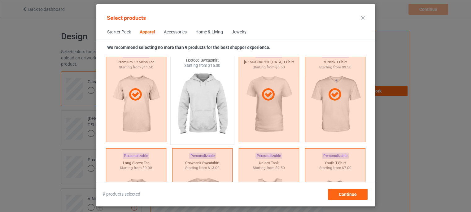
click at [222, 107] on img at bounding box center [202, 104] width 58 height 73
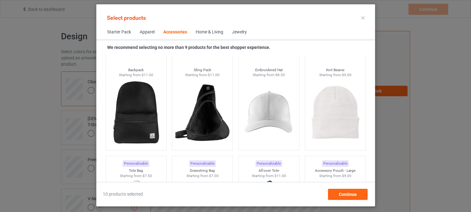
scroll to position [1903, 0]
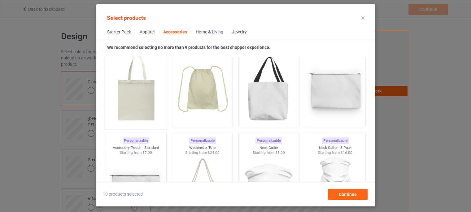
click at [149, 104] on img at bounding box center [136, 89] width 58 height 73
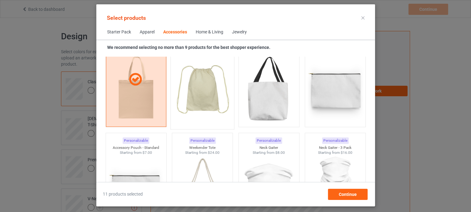
click at [204, 95] on img at bounding box center [202, 89] width 58 height 73
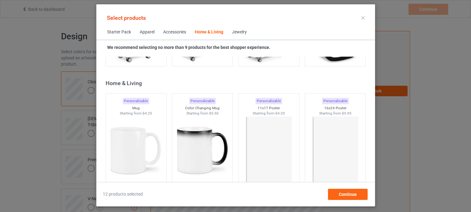
scroll to position [2832, 0]
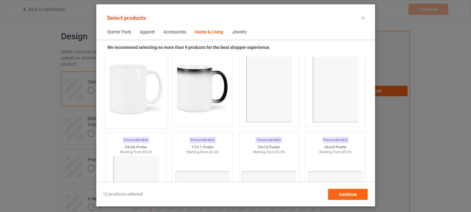
click at [148, 104] on img at bounding box center [136, 89] width 58 height 73
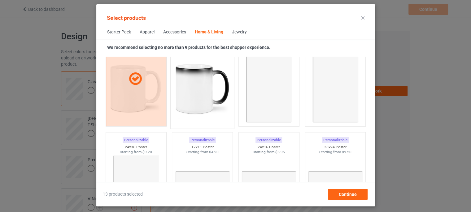
click at [201, 99] on img at bounding box center [202, 89] width 58 height 73
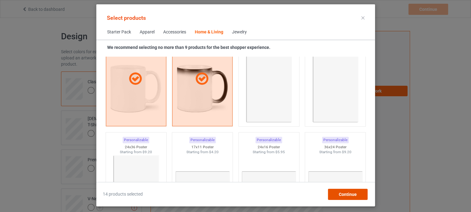
click at [336, 192] on div "Continue" at bounding box center [348, 194] width 40 height 11
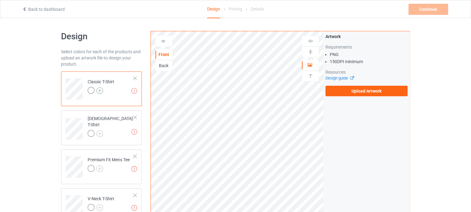
click at [101, 91] on img at bounding box center [99, 90] width 7 height 7
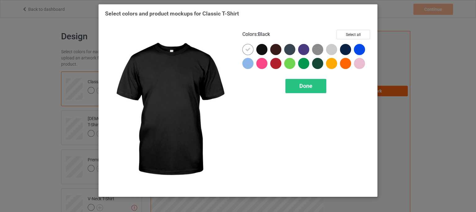
click at [264, 51] on div at bounding box center [261, 49] width 11 height 11
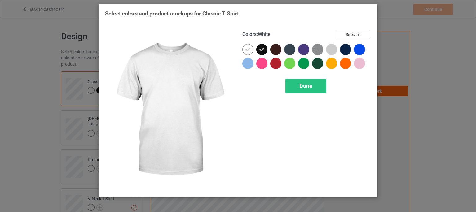
click at [248, 50] on icon at bounding box center [248, 50] width 6 height 6
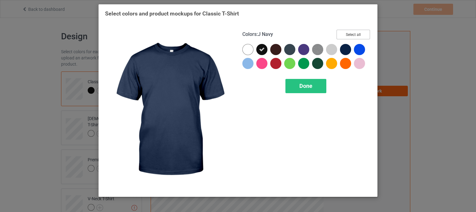
click at [353, 36] on button "Select all" at bounding box center [352, 35] width 33 height 10
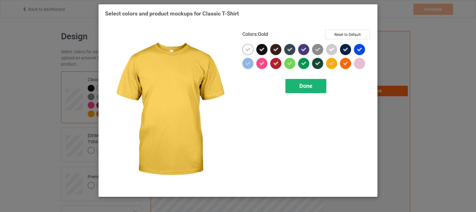
click at [317, 82] on div "Done" at bounding box center [305, 86] width 41 height 14
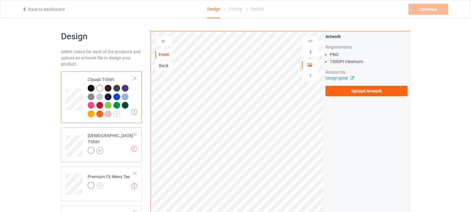
click at [102, 147] on img at bounding box center [99, 150] width 7 height 7
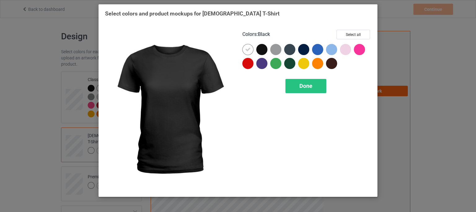
click at [263, 48] on div at bounding box center [261, 49] width 11 height 11
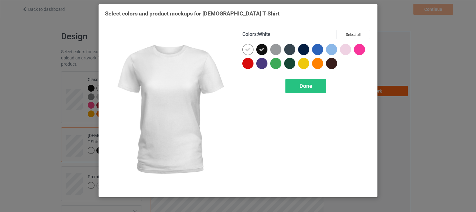
click at [244, 49] on div at bounding box center [247, 49] width 11 height 11
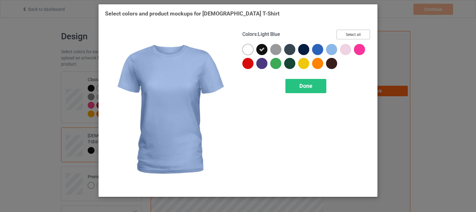
click at [347, 32] on button "Select all" at bounding box center [352, 35] width 33 height 10
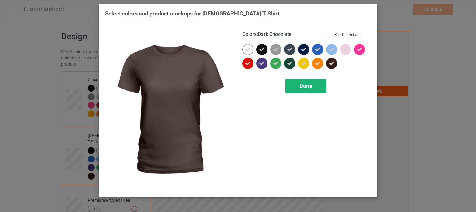
click at [310, 91] on div "Done" at bounding box center [305, 86] width 41 height 14
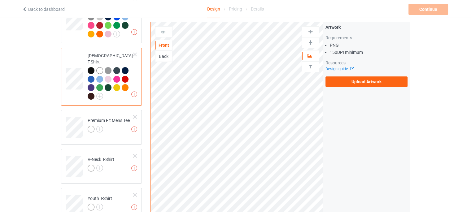
scroll to position [93, 0]
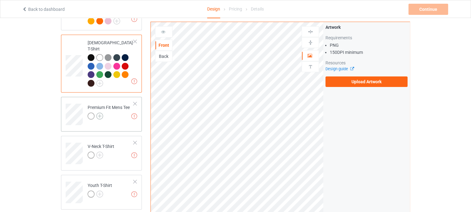
click at [99, 113] on img at bounding box center [99, 116] width 7 height 7
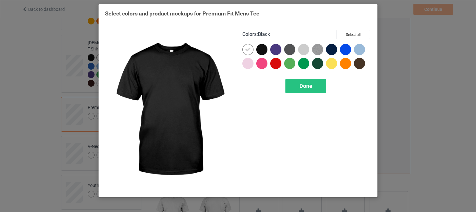
click at [262, 50] on div at bounding box center [261, 49] width 11 height 11
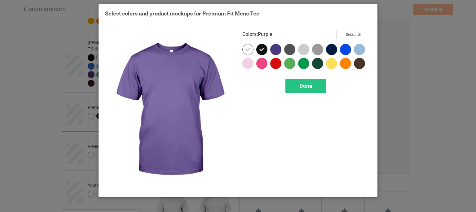
click at [349, 35] on button "Select all" at bounding box center [352, 35] width 33 height 10
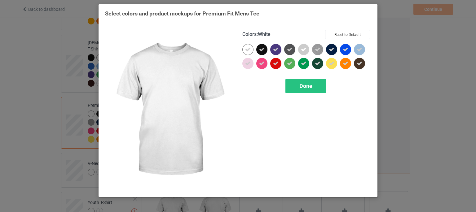
click at [248, 50] on icon at bounding box center [248, 50] width 6 height 6
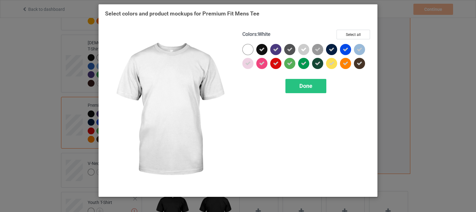
click at [248, 50] on div at bounding box center [247, 49] width 11 height 11
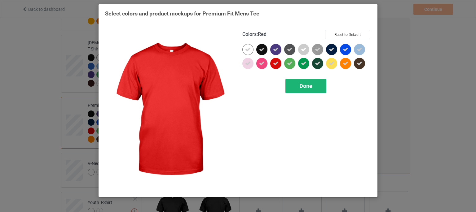
click at [296, 82] on div "Done" at bounding box center [305, 86] width 41 height 14
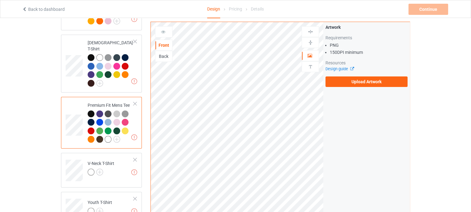
scroll to position [155, 0]
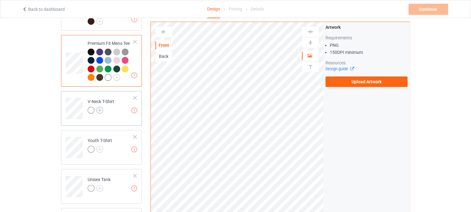
click at [100, 107] on img at bounding box center [99, 110] width 7 height 7
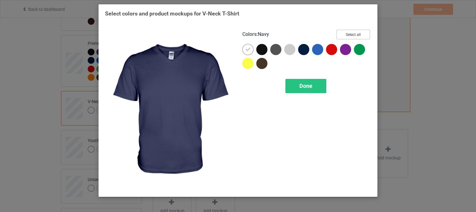
click at [352, 36] on button "Select all" at bounding box center [352, 35] width 33 height 10
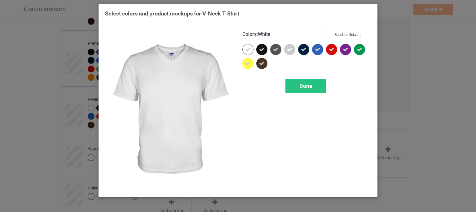
click at [250, 50] on icon at bounding box center [248, 50] width 6 height 6
click at [250, 50] on div at bounding box center [247, 49] width 11 height 11
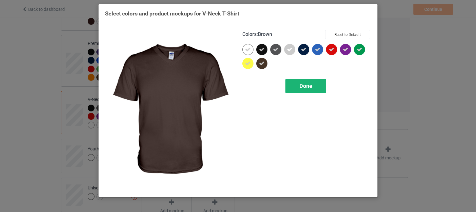
click at [302, 89] on div "Done" at bounding box center [305, 86] width 41 height 14
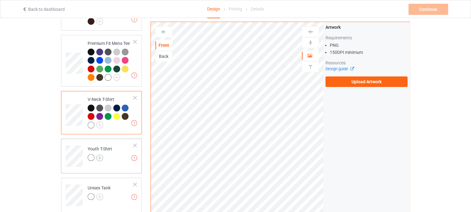
click at [102, 155] on img at bounding box center [99, 158] width 7 height 7
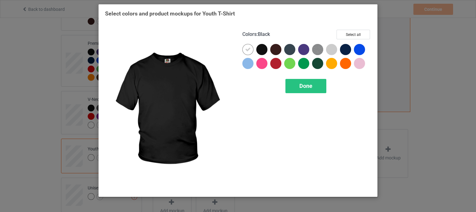
click at [257, 48] on div at bounding box center [261, 49] width 11 height 11
click at [248, 49] on icon at bounding box center [248, 50] width 6 height 6
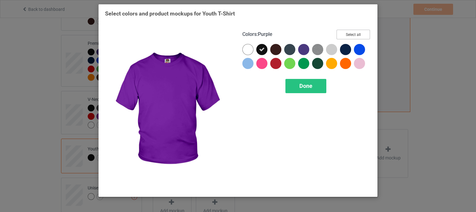
click at [349, 31] on button "Select all" at bounding box center [352, 35] width 33 height 10
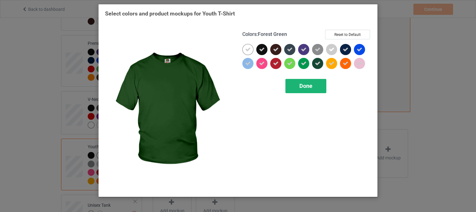
click at [311, 81] on div "Done" at bounding box center [305, 86] width 41 height 14
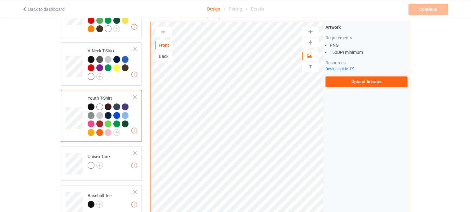
scroll to position [217, 0]
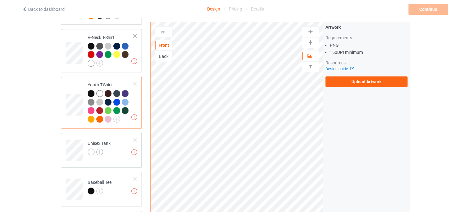
click at [100, 149] on img at bounding box center [99, 152] width 7 height 7
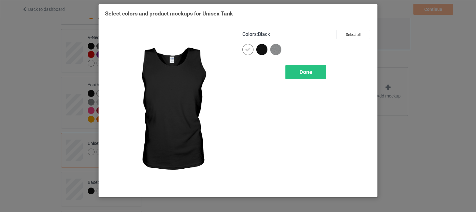
click at [261, 52] on div at bounding box center [261, 49] width 11 height 11
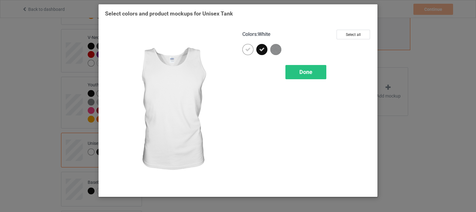
click at [251, 48] on div at bounding box center [247, 49] width 11 height 11
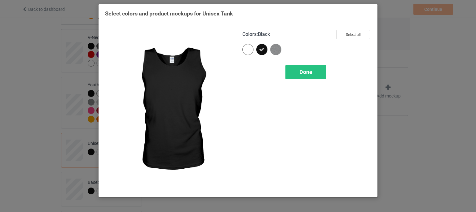
click at [356, 31] on button "Select all" at bounding box center [352, 35] width 33 height 10
click at [315, 68] on div "Done" at bounding box center [305, 72] width 41 height 14
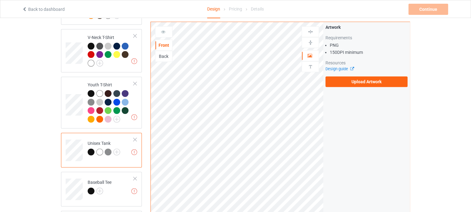
scroll to position [279, 0]
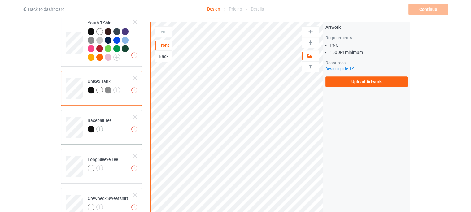
click at [99, 126] on img at bounding box center [99, 129] width 7 height 7
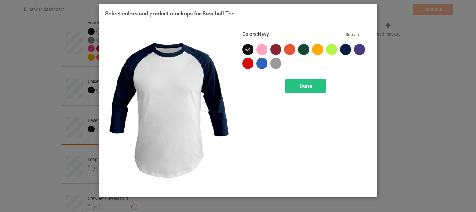
click at [347, 38] on button "Select all" at bounding box center [352, 35] width 33 height 10
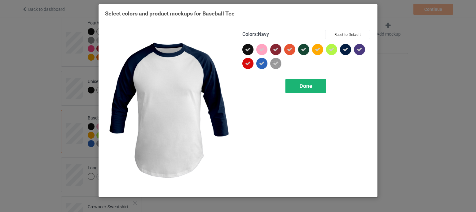
click at [313, 88] on div "Done" at bounding box center [305, 86] width 41 height 14
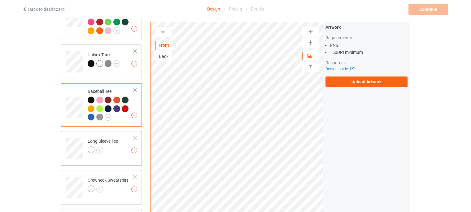
scroll to position [310, 0]
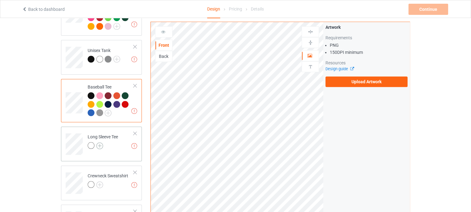
click at [100, 142] on img at bounding box center [99, 145] width 7 height 7
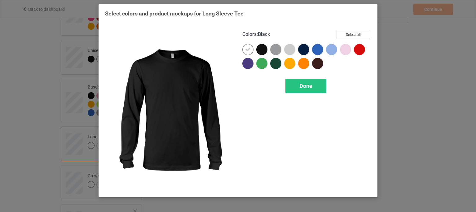
click at [260, 47] on div at bounding box center [261, 49] width 11 height 11
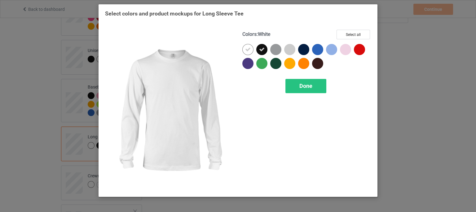
click at [248, 49] on icon at bounding box center [248, 50] width 6 height 6
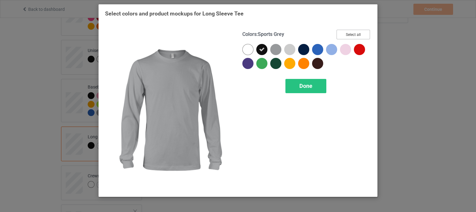
click at [349, 34] on button "Select all" at bounding box center [352, 35] width 33 height 10
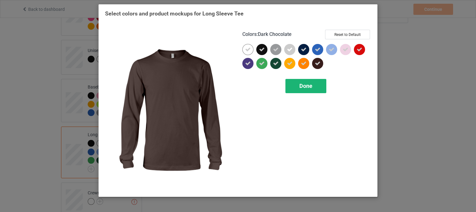
click at [313, 84] on div "Done" at bounding box center [305, 86] width 41 height 14
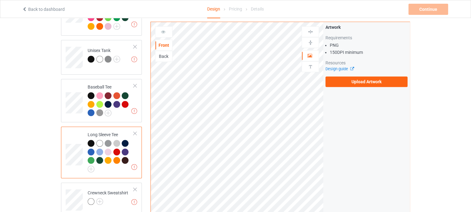
scroll to position [403, 0]
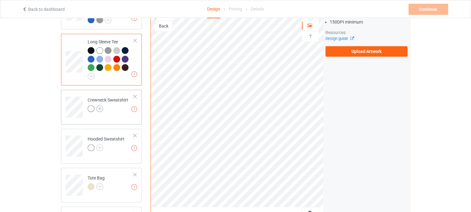
click at [100, 105] on img at bounding box center [99, 108] width 7 height 7
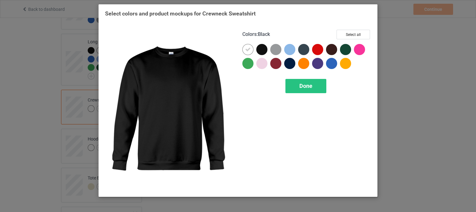
click at [264, 50] on div at bounding box center [261, 49] width 11 height 11
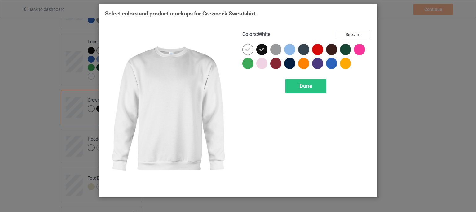
click at [249, 49] on icon at bounding box center [248, 50] width 6 height 6
click at [249, 49] on div at bounding box center [247, 49] width 11 height 11
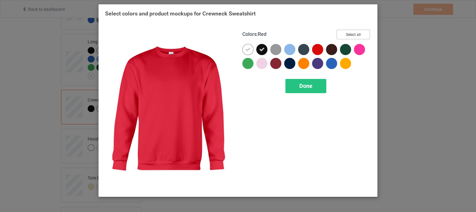
click at [352, 34] on button "Select all" at bounding box center [352, 35] width 33 height 10
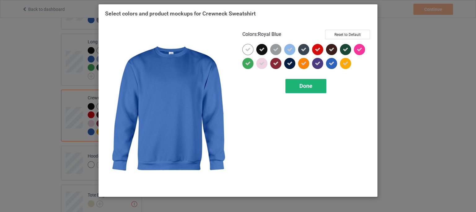
click at [315, 86] on div "Done" at bounding box center [305, 86] width 41 height 14
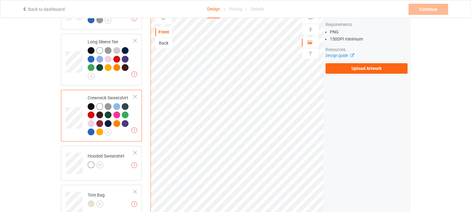
scroll to position [465, 0]
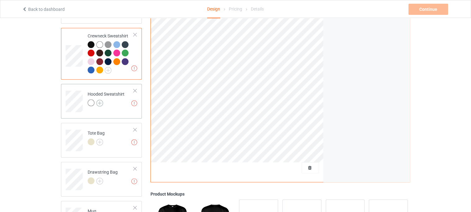
click at [99, 100] on img at bounding box center [99, 103] width 7 height 7
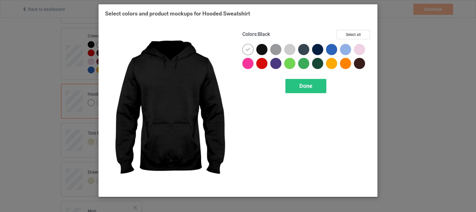
click at [261, 50] on div at bounding box center [261, 49] width 11 height 11
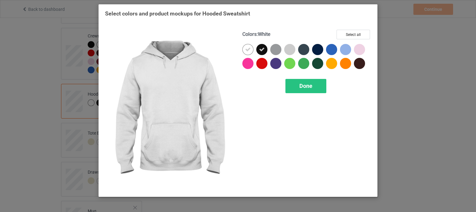
click at [250, 50] on icon at bounding box center [248, 50] width 6 height 6
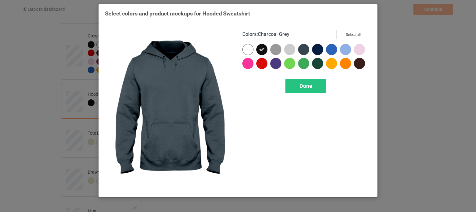
click at [358, 32] on button "Select all" at bounding box center [352, 35] width 33 height 10
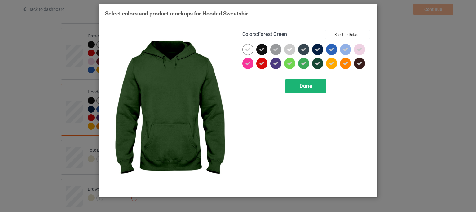
click at [313, 85] on div "Done" at bounding box center [305, 86] width 41 height 14
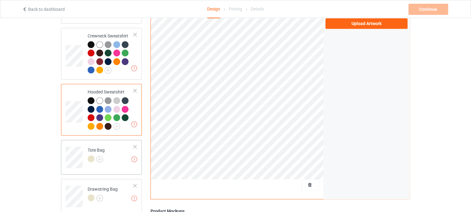
scroll to position [527, 0]
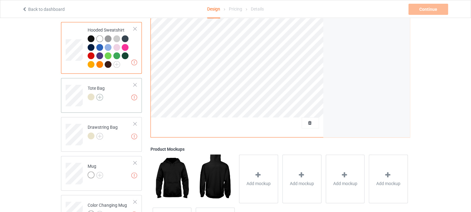
click at [102, 94] on img at bounding box center [99, 97] width 7 height 7
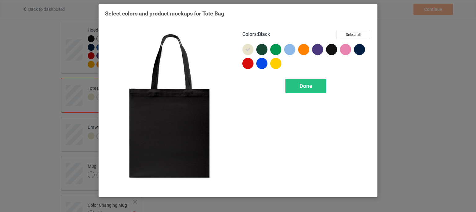
click at [334, 48] on div at bounding box center [331, 49] width 11 height 11
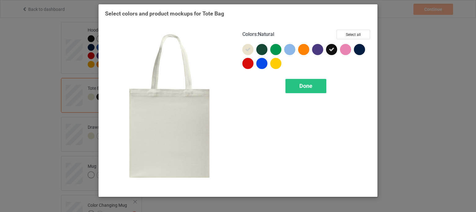
click at [250, 50] on icon at bounding box center [248, 50] width 6 height 6
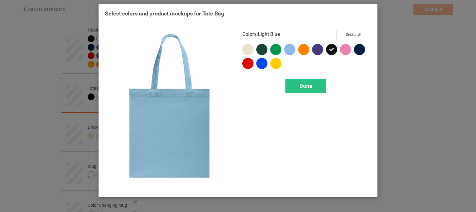
click at [358, 36] on button "Select all" at bounding box center [352, 35] width 33 height 10
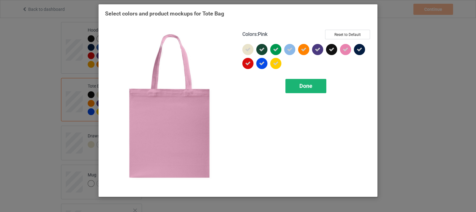
click at [317, 84] on div "Done" at bounding box center [305, 86] width 41 height 14
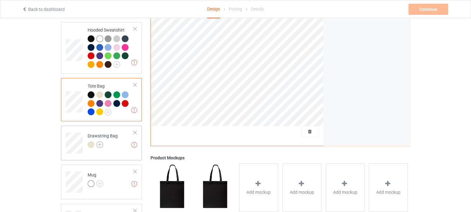
click at [101, 141] on img at bounding box center [99, 144] width 7 height 7
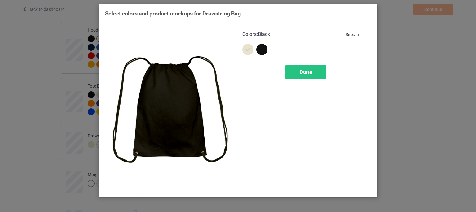
click at [260, 49] on div at bounding box center [261, 49] width 11 height 11
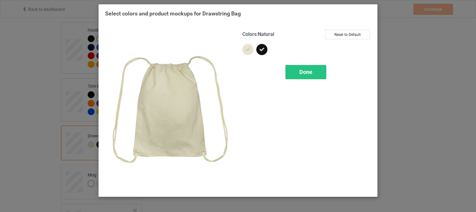
click at [252, 49] on div at bounding box center [247, 49] width 11 height 11
click at [250, 49] on div at bounding box center [247, 49] width 11 height 11
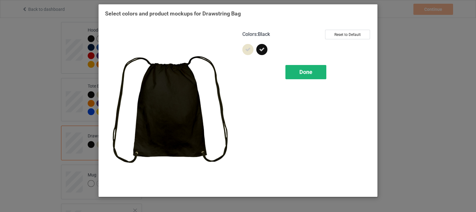
click at [301, 76] on div "Done" at bounding box center [305, 72] width 41 height 14
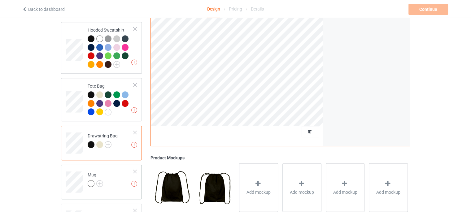
scroll to position [588, 0]
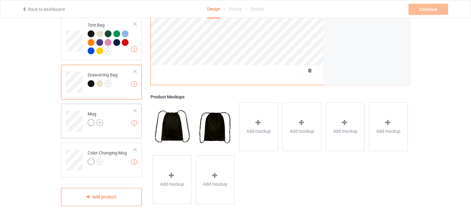
click at [102, 119] on img at bounding box center [99, 122] width 7 height 7
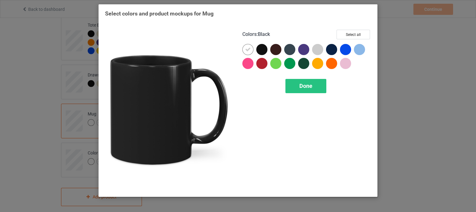
click at [261, 49] on div at bounding box center [261, 49] width 11 height 11
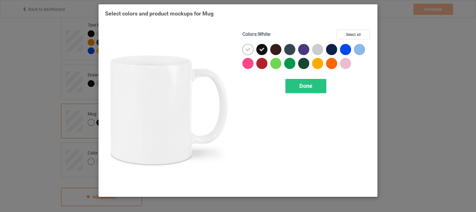
click at [248, 50] on icon at bounding box center [248, 50] width 6 height 6
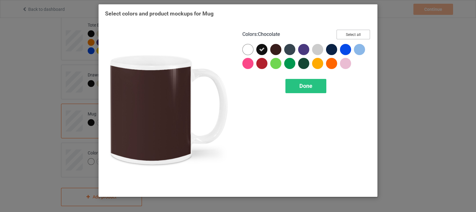
click at [361, 32] on button "Select all" at bounding box center [352, 35] width 33 height 10
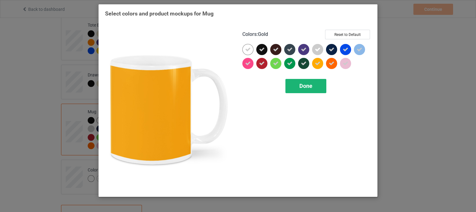
click at [307, 86] on span "Done" at bounding box center [305, 86] width 13 height 7
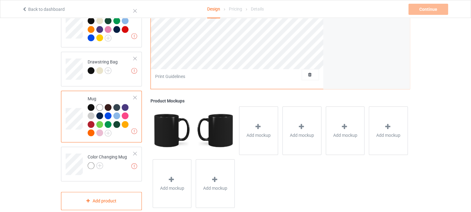
scroll to position [605, 0]
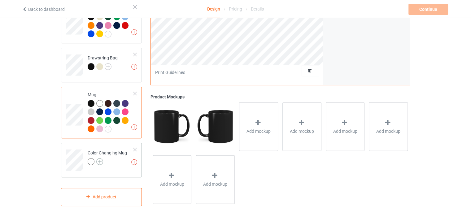
click at [100, 158] on img at bounding box center [99, 161] width 7 height 7
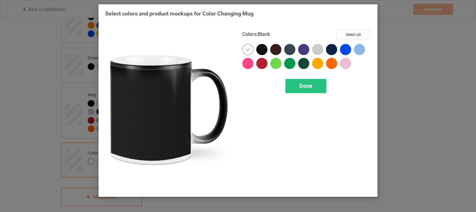
click at [261, 50] on div at bounding box center [261, 49] width 11 height 11
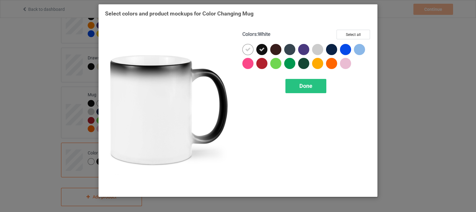
click at [250, 49] on icon at bounding box center [248, 50] width 6 height 6
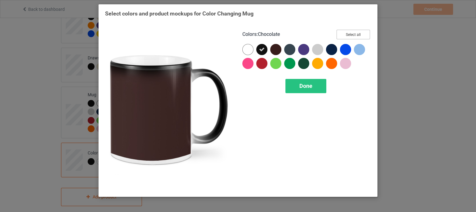
click at [356, 34] on button "Select all" at bounding box center [352, 35] width 33 height 10
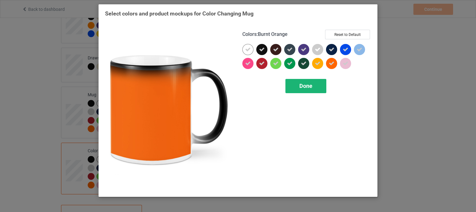
click at [319, 88] on div "Done" at bounding box center [305, 86] width 41 height 14
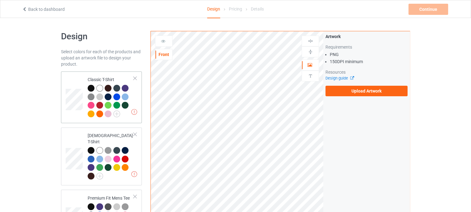
click at [135, 95] on td "Missing artworks Classic T-Shirt" at bounding box center [110, 97] width 53 height 47
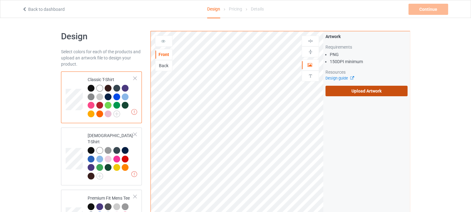
click at [370, 94] on label "Upload Artwork" at bounding box center [367, 91] width 82 height 11
click at [0, 0] on input "Upload Artwork" at bounding box center [0, 0] width 0 height 0
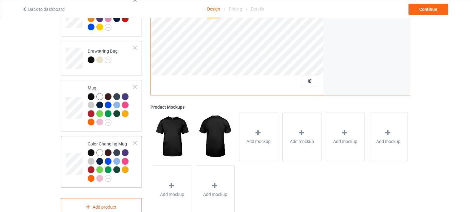
scroll to position [622, 0]
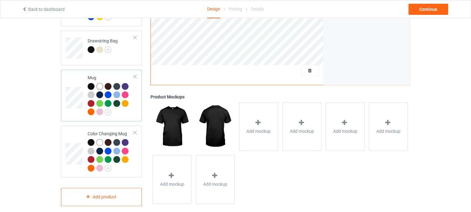
click at [129, 109] on div at bounding box center [111, 100] width 46 height 34
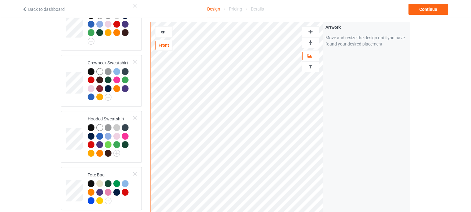
scroll to position [436, 0]
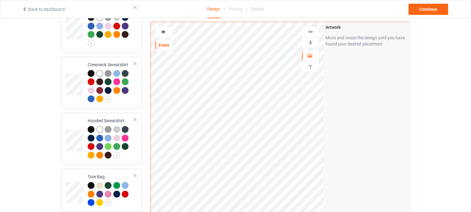
click at [312, 44] on img at bounding box center [311, 43] width 6 height 6
click at [422, 11] on div "Continue" at bounding box center [429, 9] width 40 height 11
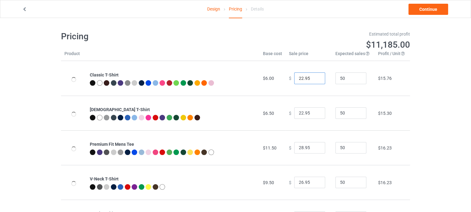
click at [298, 80] on input "22.95" at bounding box center [309, 78] width 31 height 12
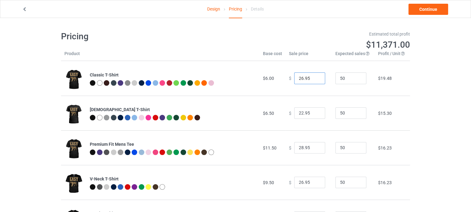
type input "26.95"
click at [297, 115] on input "22.95" at bounding box center [309, 113] width 31 height 12
type input "26.95"
drag, startPoint x: 299, startPoint y: 149, endPoint x: 292, endPoint y: 149, distance: 7.4
click at [294, 149] on input "28.95" at bounding box center [309, 148] width 31 height 12
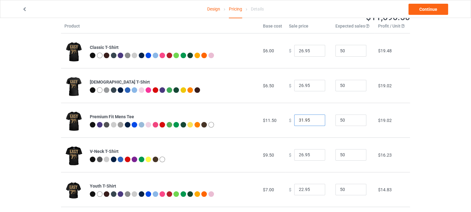
scroll to position [31, 0]
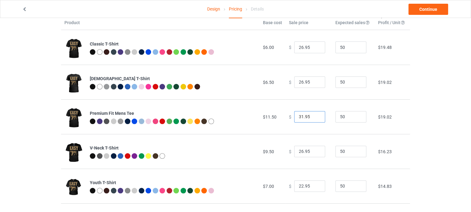
type input "31.95"
click at [298, 153] on input "26.95" at bounding box center [309, 152] width 31 height 12
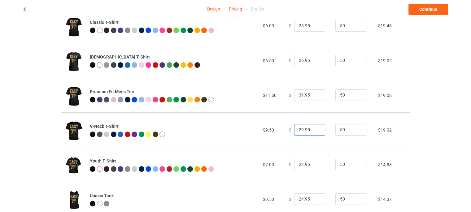
scroll to position [62, 0]
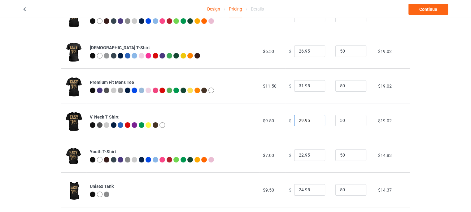
type input "29.95"
click at [298, 155] on input "22.95" at bounding box center [309, 156] width 31 height 12
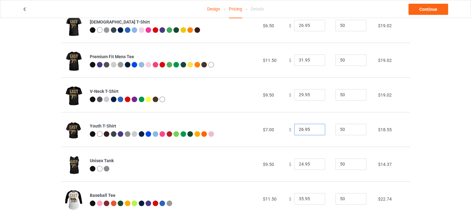
scroll to position [93, 0]
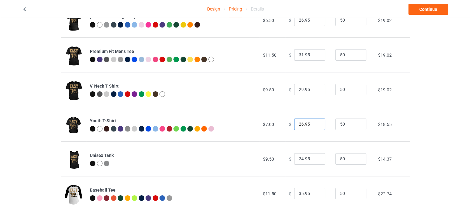
type input "26.95"
click at [298, 158] on input "24.95" at bounding box center [309, 159] width 31 height 12
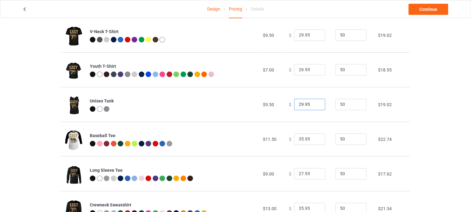
scroll to position [186, 0]
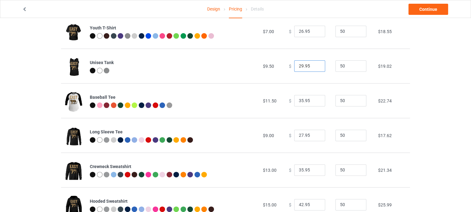
type input "29.95"
click at [299, 136] on input "27.95" at bounding box center [309, 136] width 31 height 12
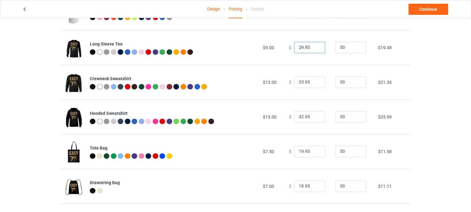
scroll to position [279, 0]
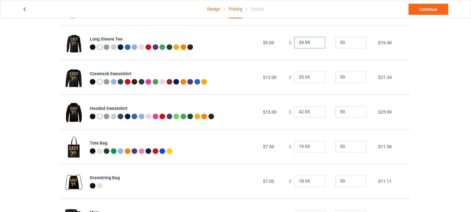
type input "29.95"
drag, startPoint x: 300, startPoint y: 146, endPoint x: 295, endPoint y: 145, distance: 5.3
click at [295, 145] on input "19.95" at bounding box center [309, 147] width 31 height 12
type input "26.95"
drag, startPoint x: 299, startPoint y: 182, endPoint x: 294, endPoint y: 181, distance: 5.9
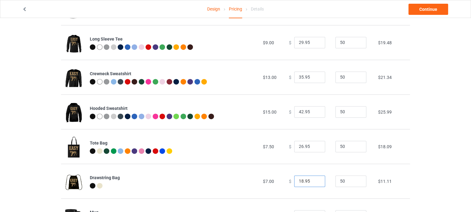
click at [294, 181] on input "18.95" at bounding box center [309, 182] width 31 height 12
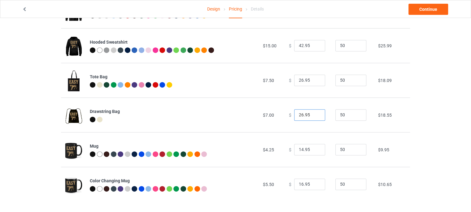
scroll to position [347, 0]
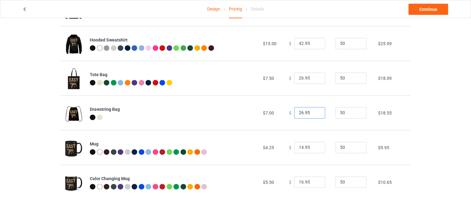
type input "26.95"
drag, startPoint x: 300, startPoint y: 148, endPoint x: 295, endPoint y: 148, distance: 5.0
click at [295, 148] on input "14.95" at bounding box center [309, 148] width 31 height 12
click at [298, 147] on input "26.95" at bounding box center [309, 148] width 31 height 12
type input "24.95"
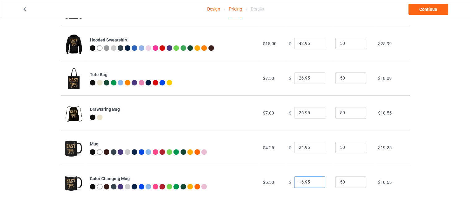
drag, startPoint x: 300, startPoint y: 180, endPoint x: 295, endPoint y: 180, distance: 5.0
click at [295, 180] on input "16.95" at bounding box center [309, 183] width 31 height 12
type input "26.95"
click at [421, 10] on link "Continue" at bounding box center [429, 9] width 40 height 11
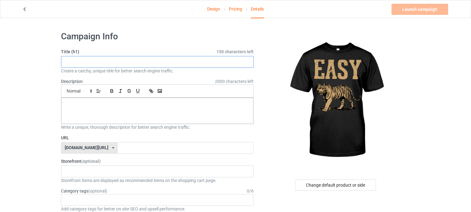
click at [174, 61] on input "text" at bounding box center [157, 62] width 193 height 12
paste input "LIMITED EDITION"
type input "LIMITED EDITION"
click at [159, 111] on div at bounding box center [157, 111] width 192 height 26
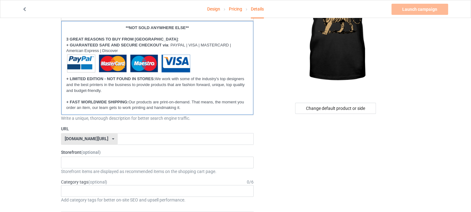
scroll to position [93, 0]
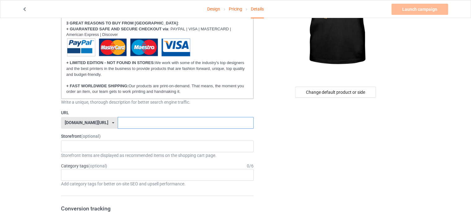
click at [127, 124] on input "text" at bounding box center [186, 123] width 136 height 12
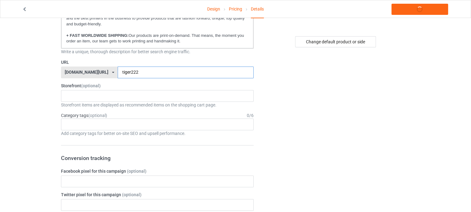
scroll to position [186, 0]
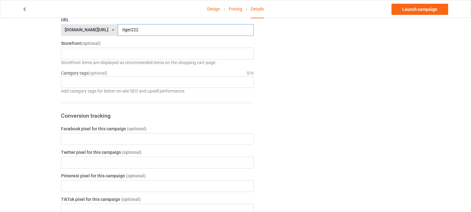
type input "tiger222"
click at [114, 138] on input "text" at bounding box center [157, 139] width 193 height 12
paste input "702714978399937"
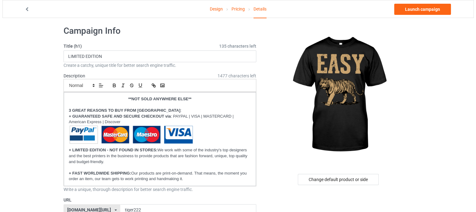
scroll to position [0, 0]
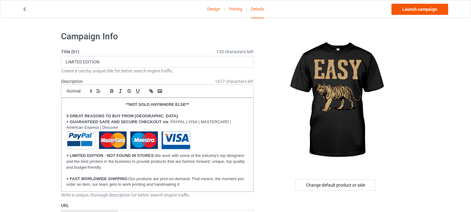
type input "702714978399937"
click at [415, 14] on link "Launch campaign" at bounding box center [419, 9] width 57 height 11
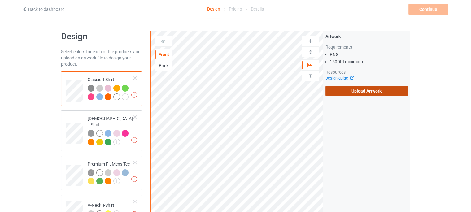
click at [347, 94] on label "Upload Artwork" at bounding box center [367, 91] width 82 height 11
click at [0, 0] on input "Upload Artwork" at bounding box center [0, 0] width 0 height 0
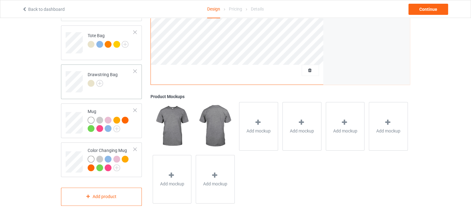
click at [115, 86] on div "Drawstring Bag" at bounding box center [101, 81] width 81 height 35
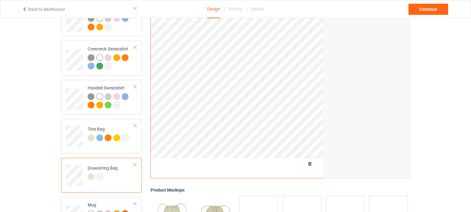
scroll to position [297, 0]
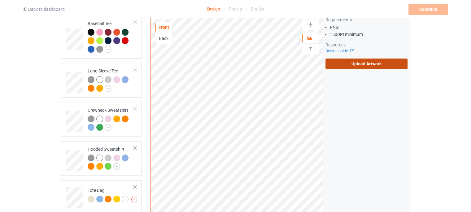
click at [381, 59] on label "Upload Artwork" at bounding box center [367, 64] width 82 height 11
click at [0, 0] on input "Upload Artwork" at bounding box center [0, 0] width 0 height 0
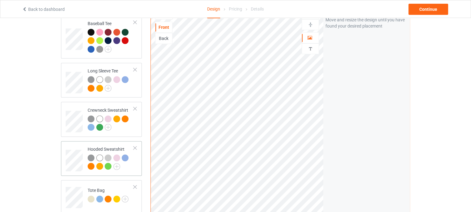
scroll to position [421, 0]
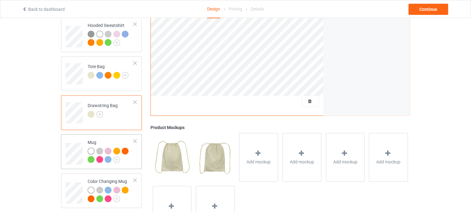
click at [121, 139] on div "Mug" at bounding box center [111, 150] width 46 height 23
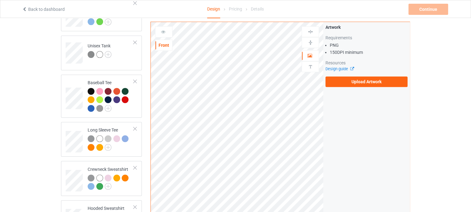
scroll to position [235, 0]
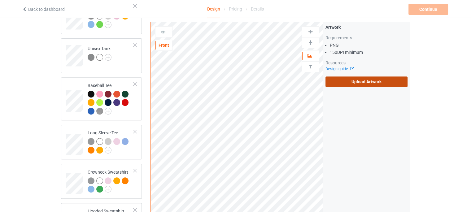
click at [344, 81] on label "Upload Artwork" at bounding box center [367, 81] width 82 height 11
click at [0, 0] on input "Upload Artwork" at bounding box center [0, 0] width 0 height 0
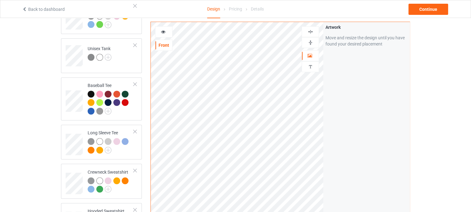
click at [310, 42] on img at bounding box center [311, 43] width 6 height 6
click at [426, 3] on div "Back to dashboard Design Pricing Details Continue" at bounding box center [236, 8] width 436 height 17
click at [428, 7] on div "Continue" at bounding box center [429, 9] width 40 height 11
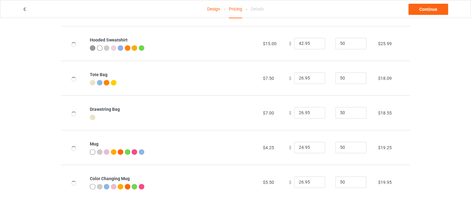
scroll to position [347, 0]
click at [426, 11] on link "Continue" at bounding box center [429, 9] width 40 height 11
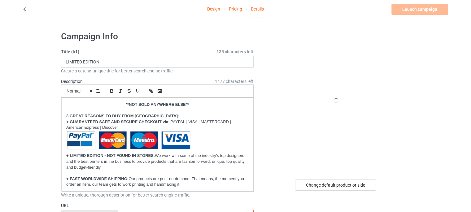
scroll to position [186, 0]
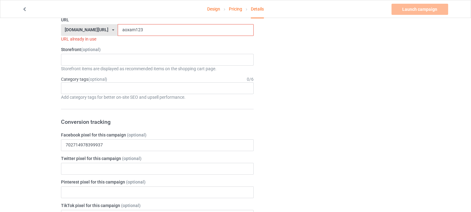
drag, startPoint x: 137, startPoint y: 30, endPoint x: 78, endPoint y: 27, distance: 58.6
click at [78, 27] on div "teechip.com/ teechip.com/ 587d0d41cee36fd012c64a69 aoxam123" at bounding box center [157, 30] width 193 height 12
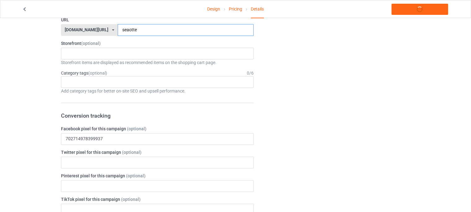
type input "seaotter"
click at [412, 12] on link "Launch campaign" at bounding box center [419, 9] width 57 height 11
